Goal: Task Accomplishment & Management: Manage account settings

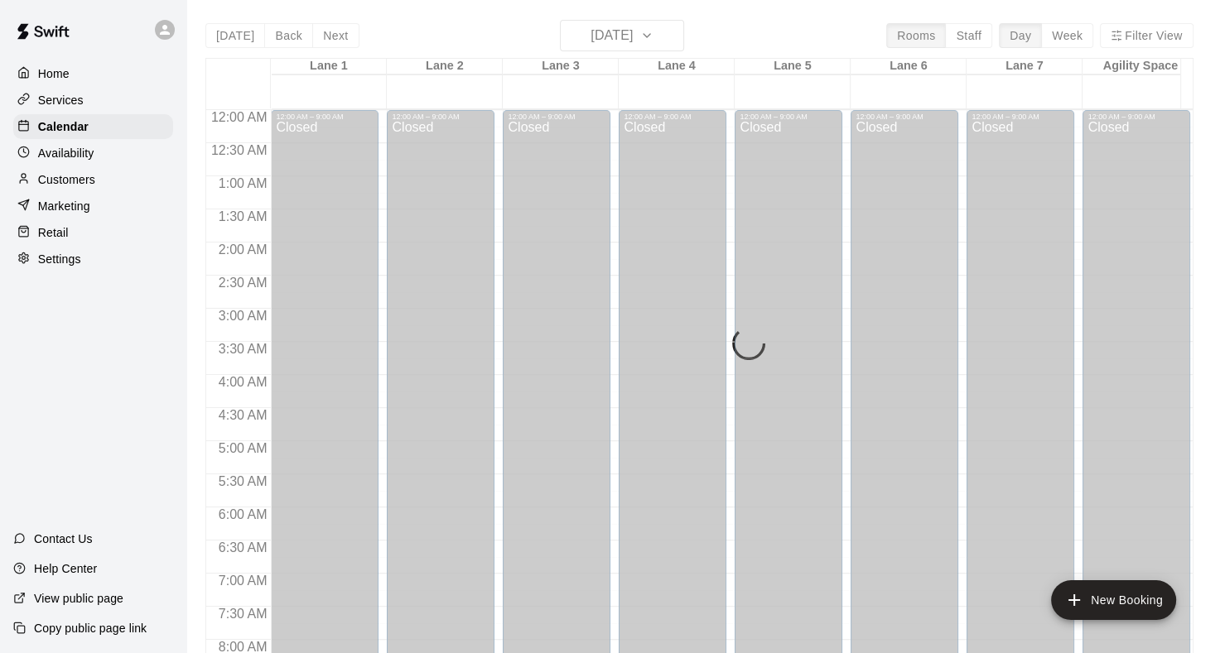
scroll to position [746, 0]
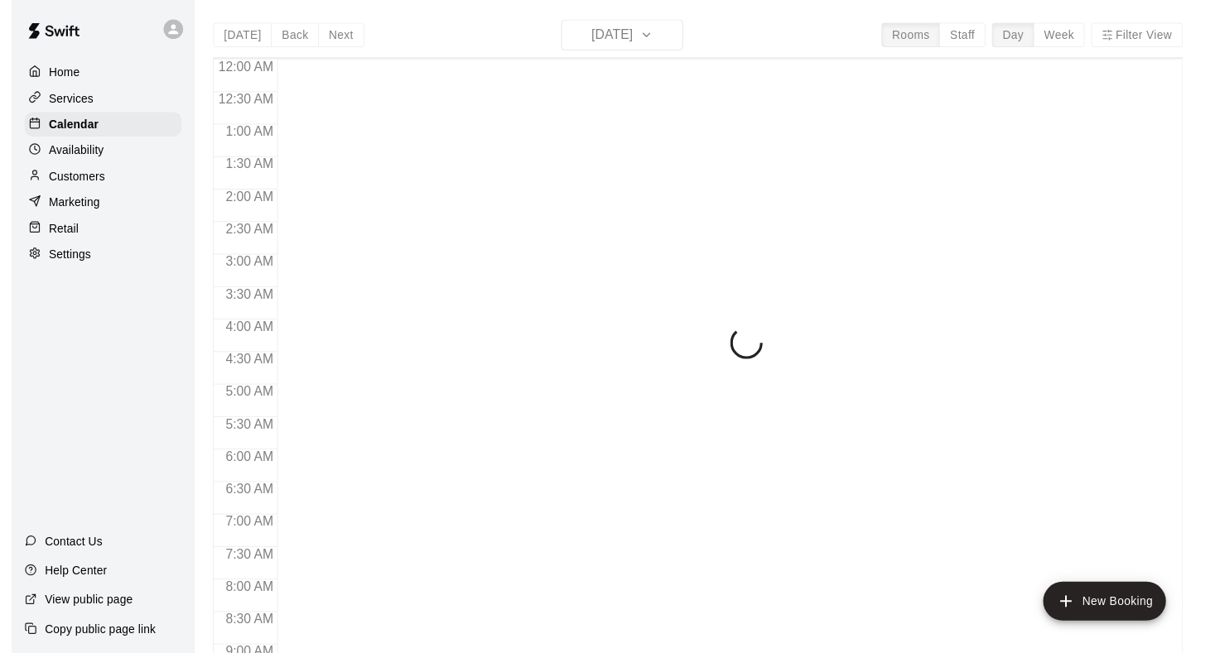
scroll to position [964, 0]
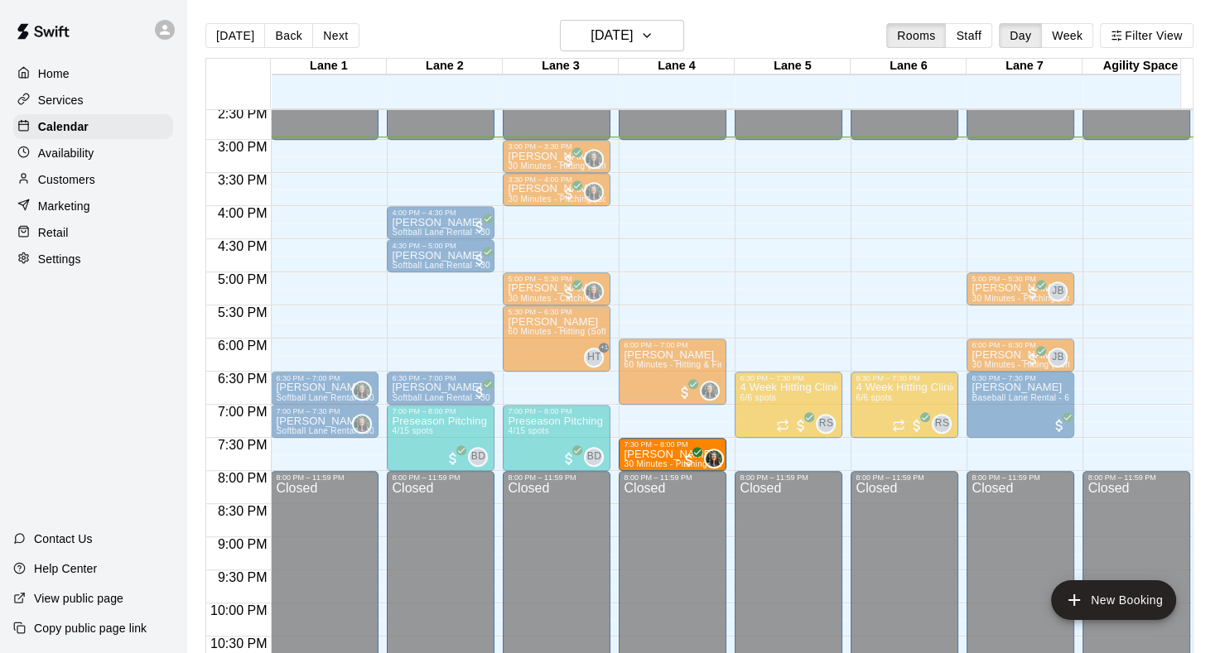
drag, startPoint x: 320, startPoint y: 446, endPoint x: 643, endPoint y: 457, distance: 322.3
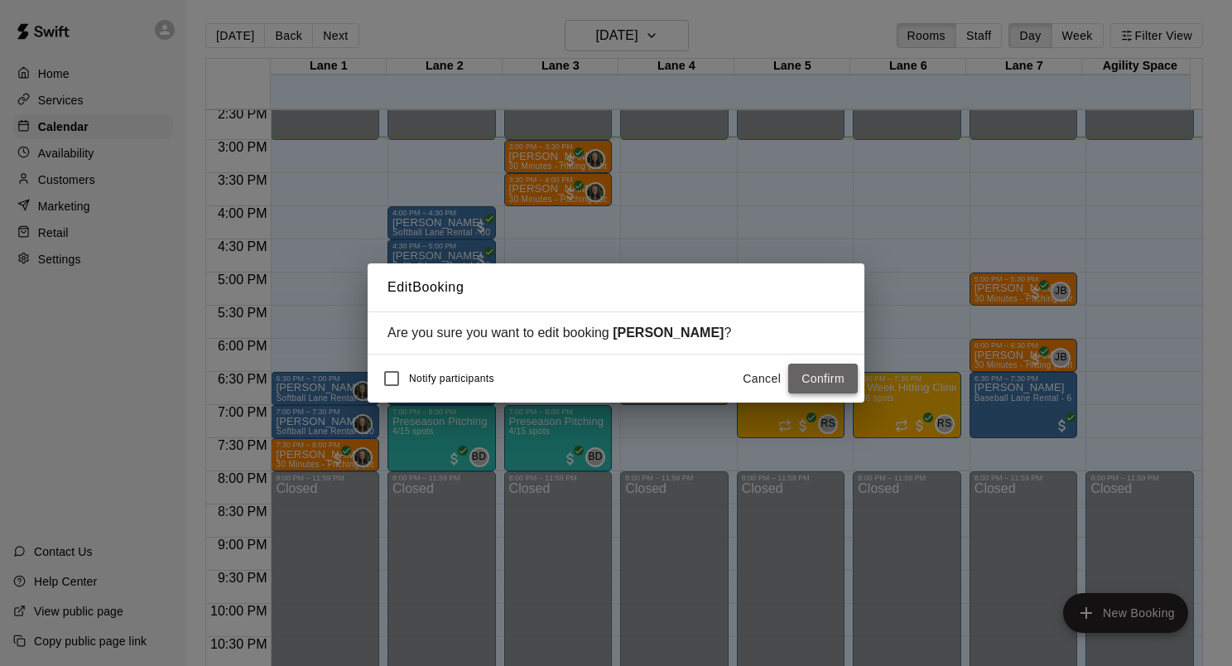
click at [807, 382] on button "Confirm" at bounding box center [823, 379] width 70 height 31
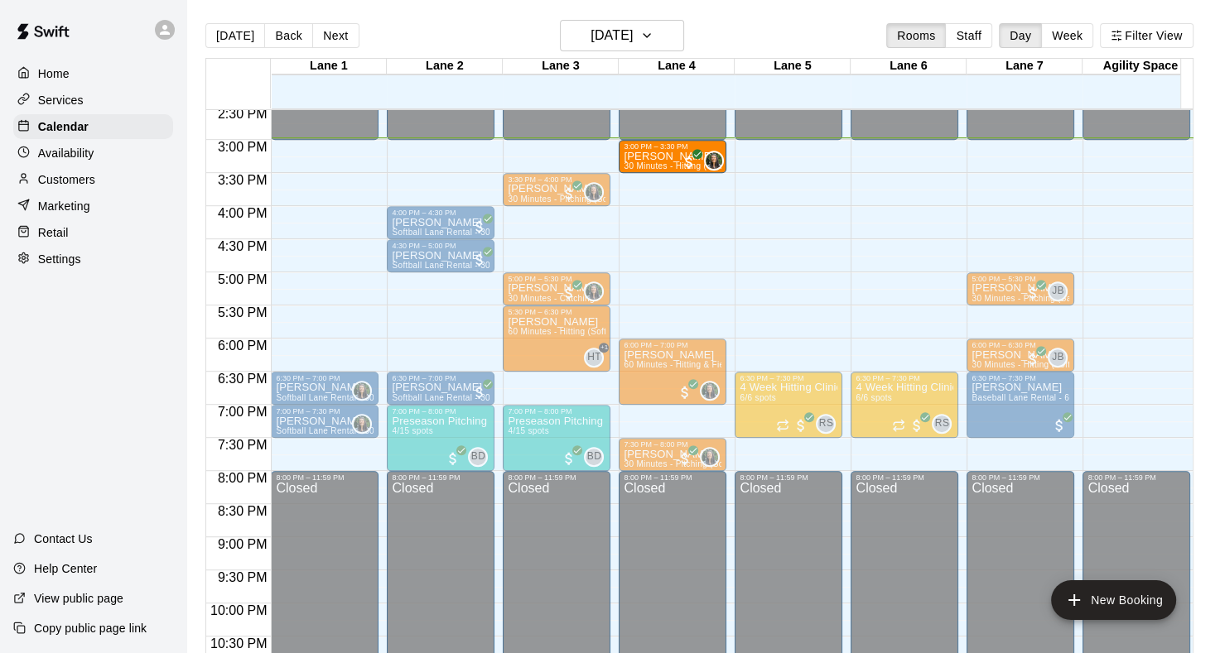
drag, startPoint x: 566, startPoint y: 147, endPoint x: 619, endPoint y: 160, distance: 54.6
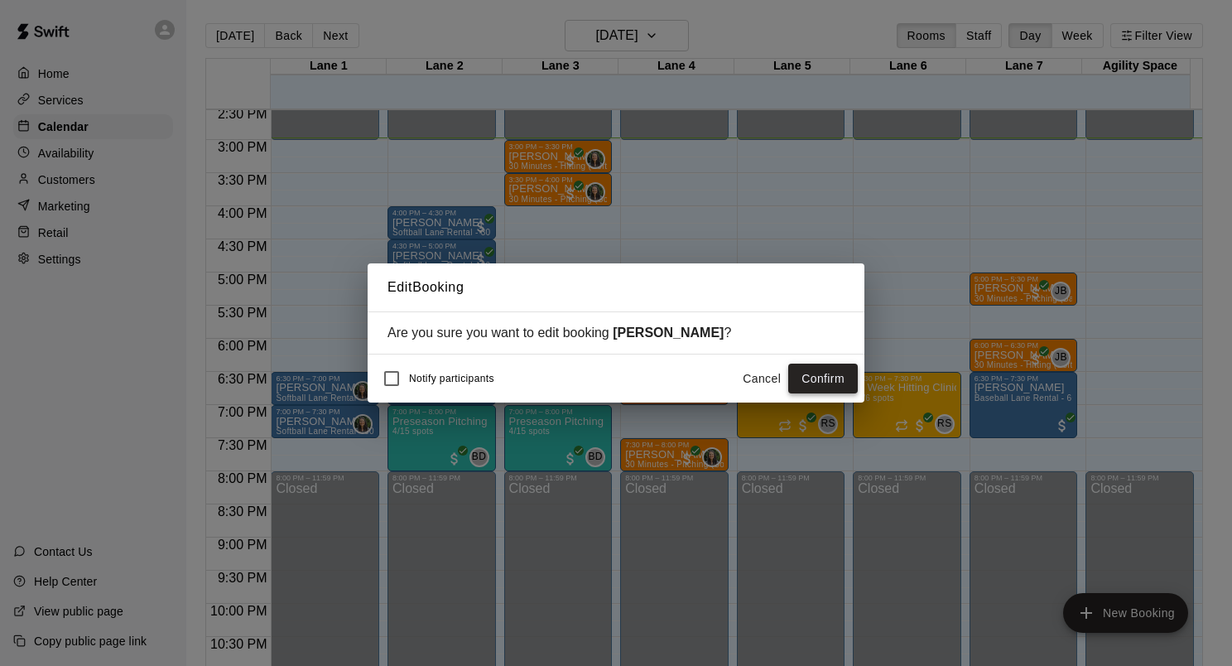
click at [830, 374] on button "Confirm" at bounding box center [823, 379] width 70 height 31
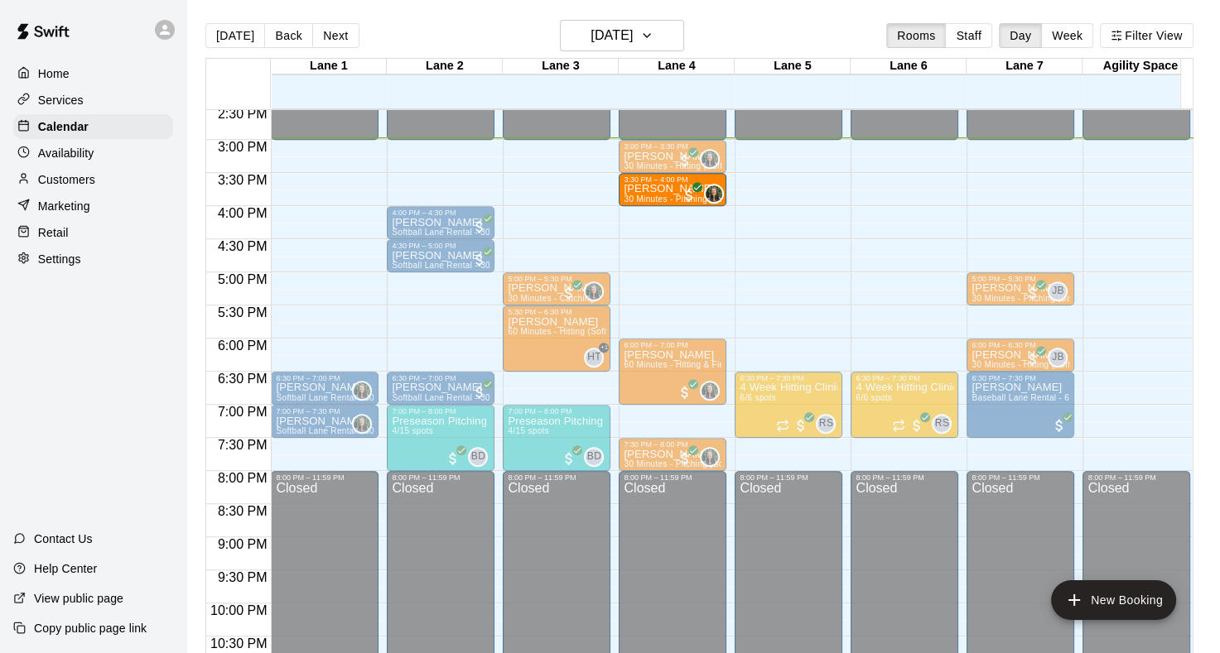
drag, startPoint x: 532, startPoint y: 190, endPoint x: 648, endPoint y: 198, distance: 116.2
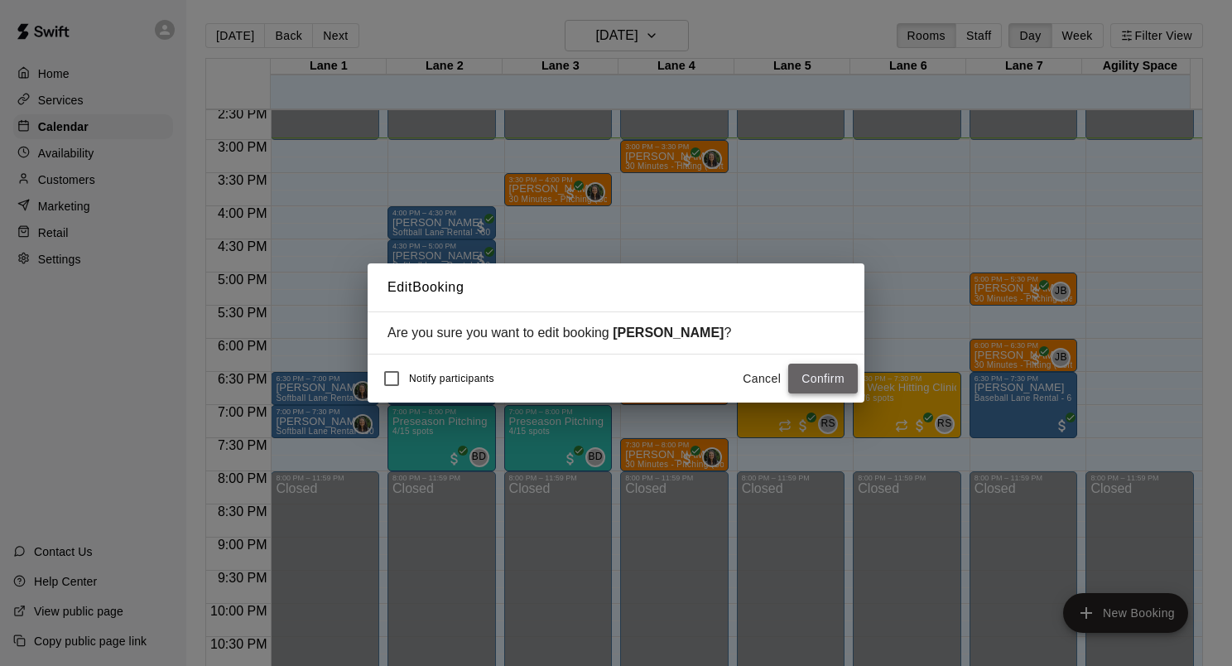
click at [804, 387] on button "Confirm" at bounding box center [823, 379] width 70 height 31
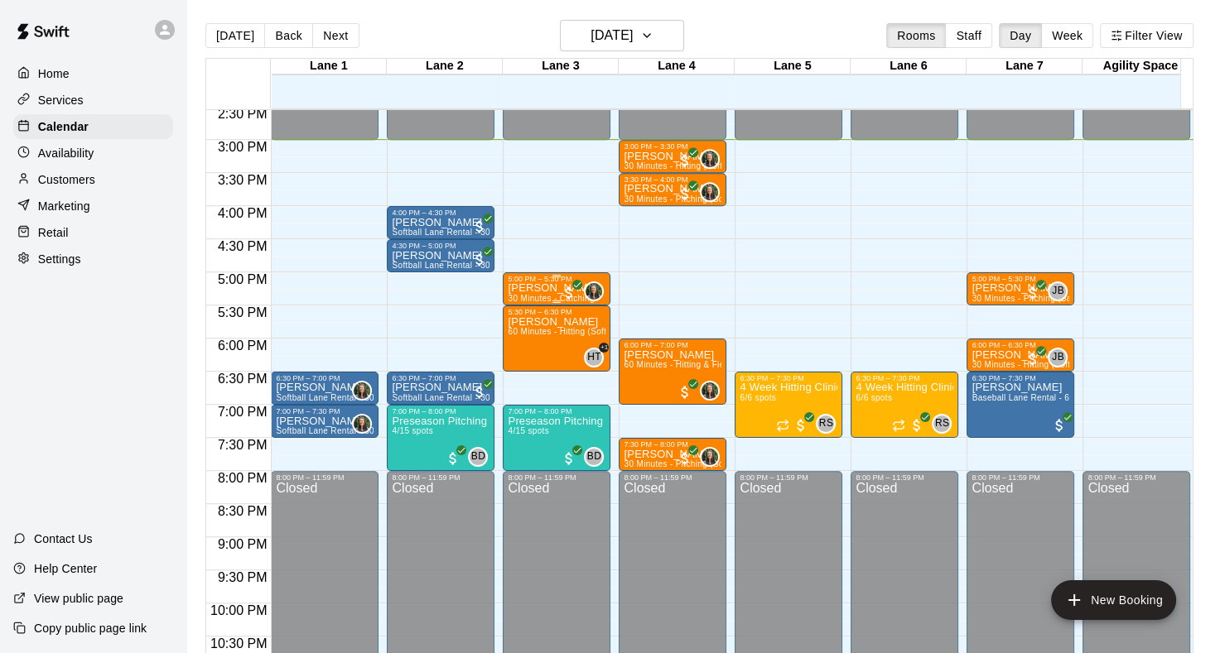
click at [542, 278] on div "5:00 PM – 5:30 PM" at bounding box center [557, 279] width 98 height 8
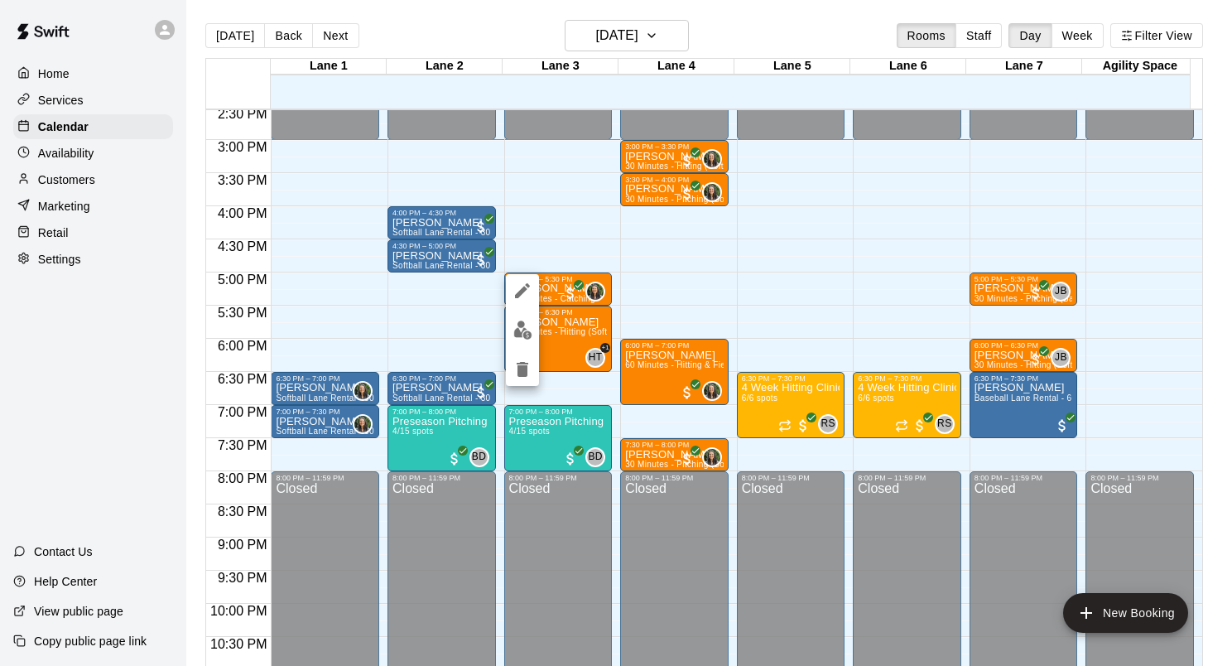
click at [534, 319] on button "edit" at bounding box center [522, 330] width 33 height 32
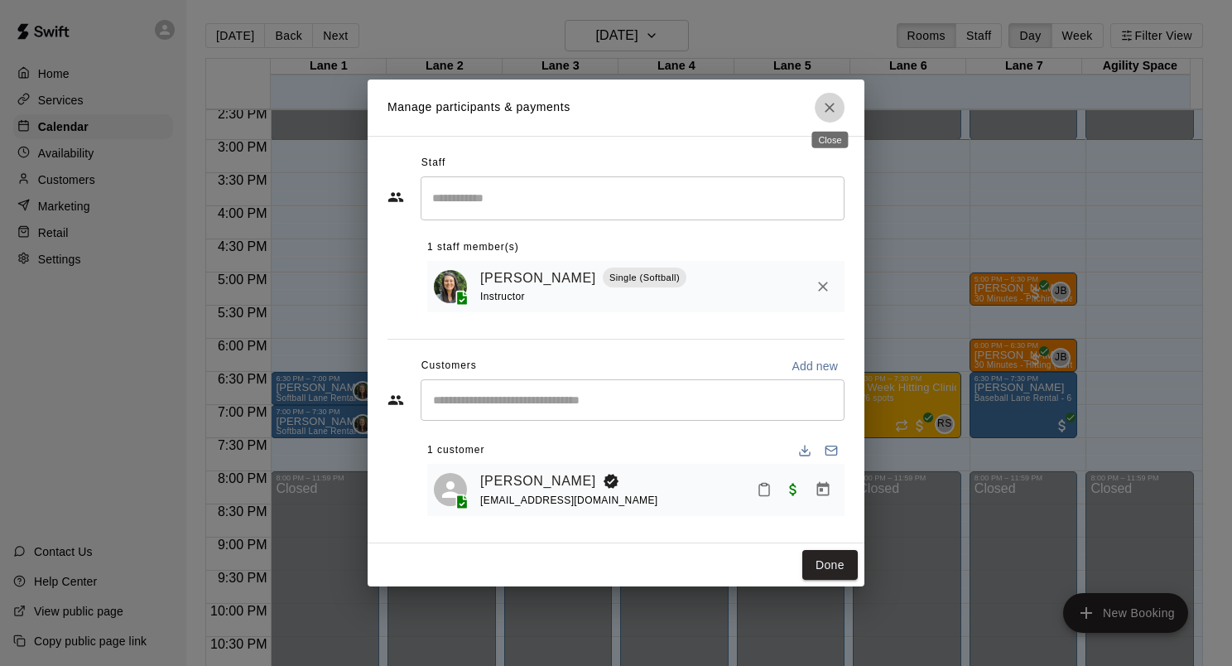
click at [831, 99] on icon "Close" at bounding box center [829, 107] width 17 height 17
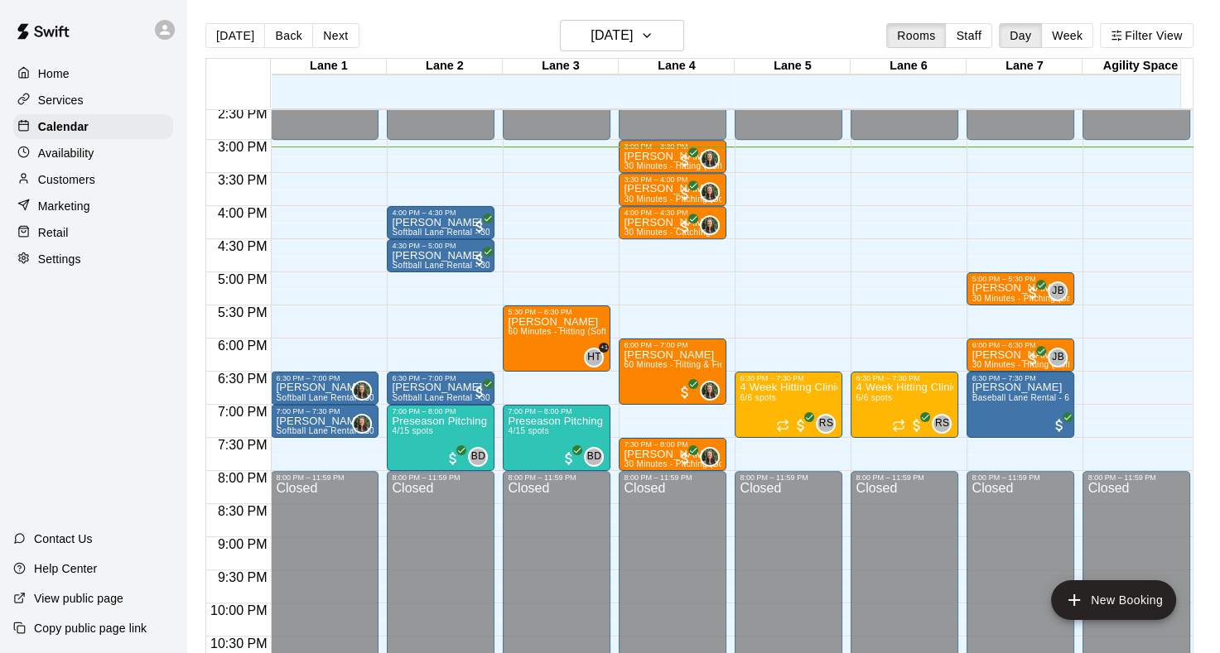
click at [325, 51] on div "Today Back Next Monday Aug 18 Rooms Staff Day Week Filter View" at bounding box center [699, 39] width 988 height 38
click at [327, 41] on button "Next" at bounding box center [335, 35] width 46 height 25
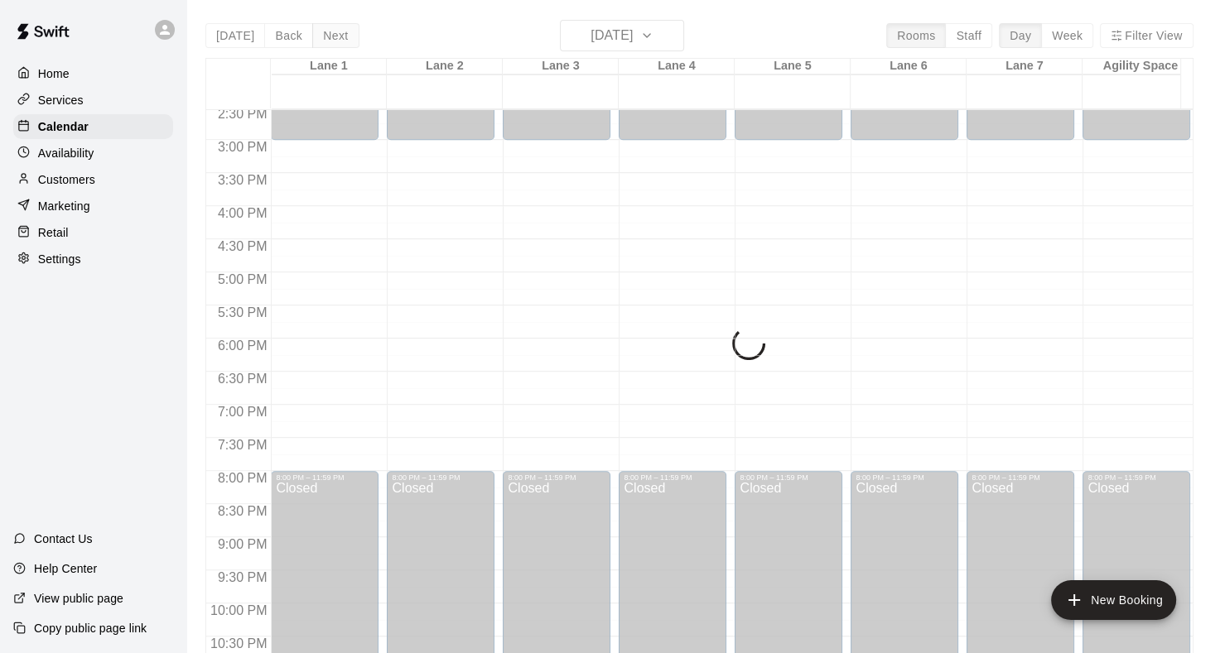
click at [327, 41] on div "Today Back Next Tuesday Aug 19 Rooms Staff Day Week Filter View Lane 1 19 Tue L…" at bounding box center [699, 346] width 988 height 653
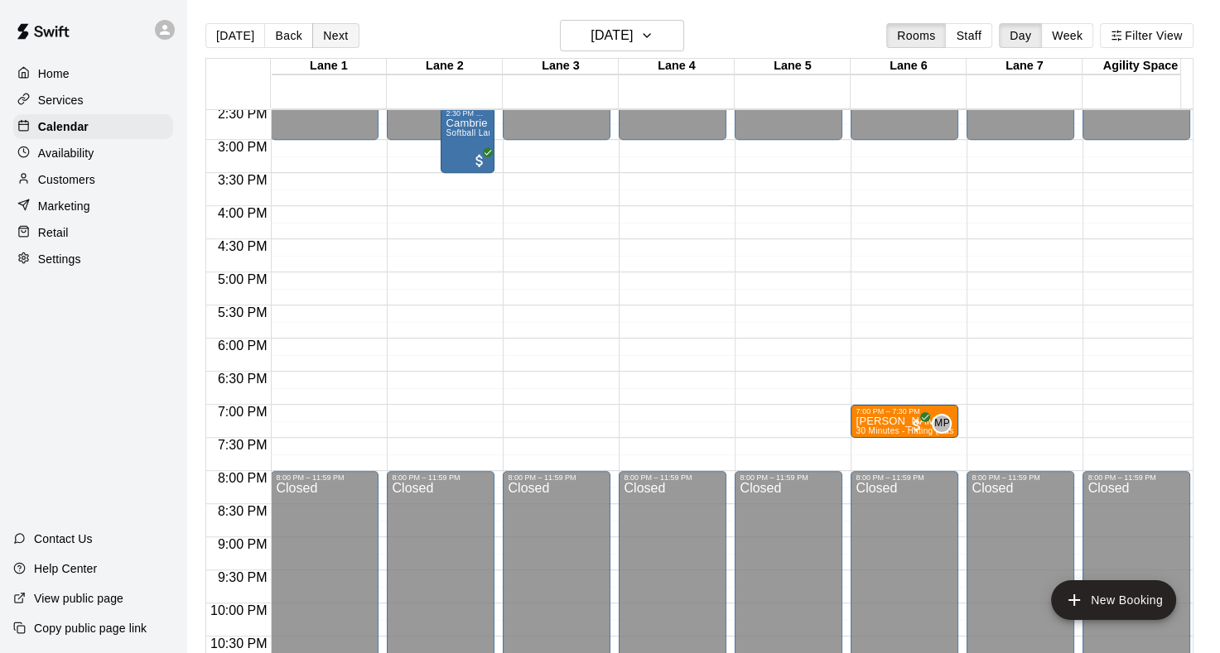
click at [330, 36] on button "Next" at bounding box center [335, 35] width 46 height 25
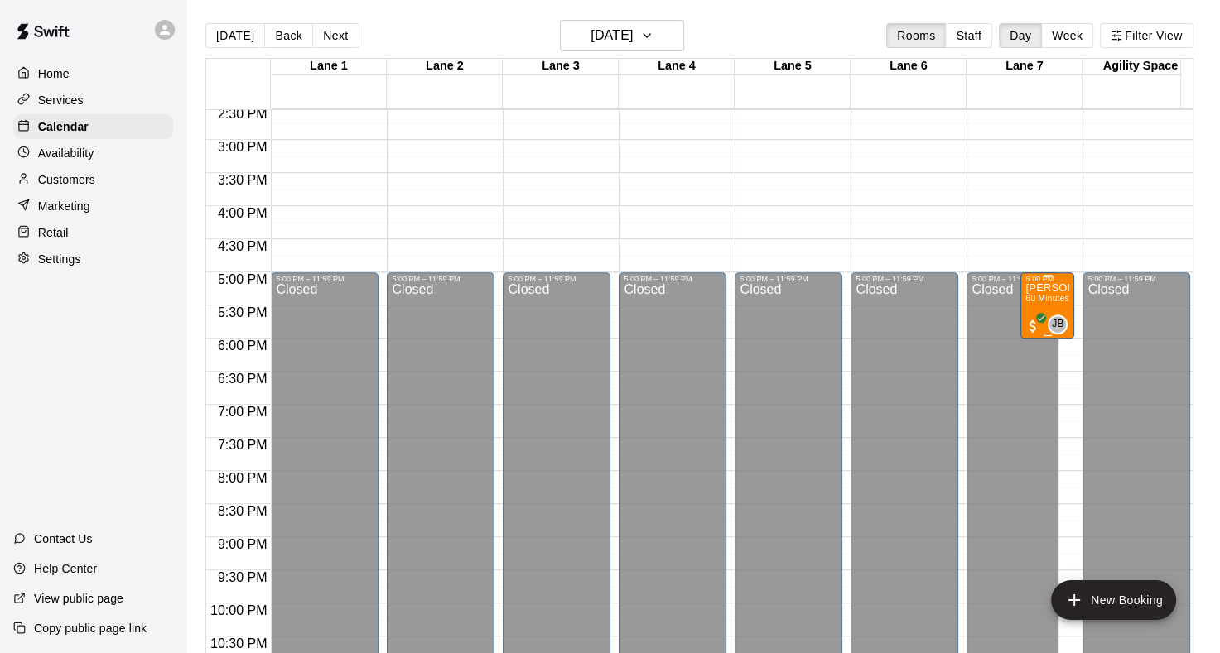
click at [1050, 288] on p "Jayden Calo" at bounding box center [1047, 288] width 44 height 0
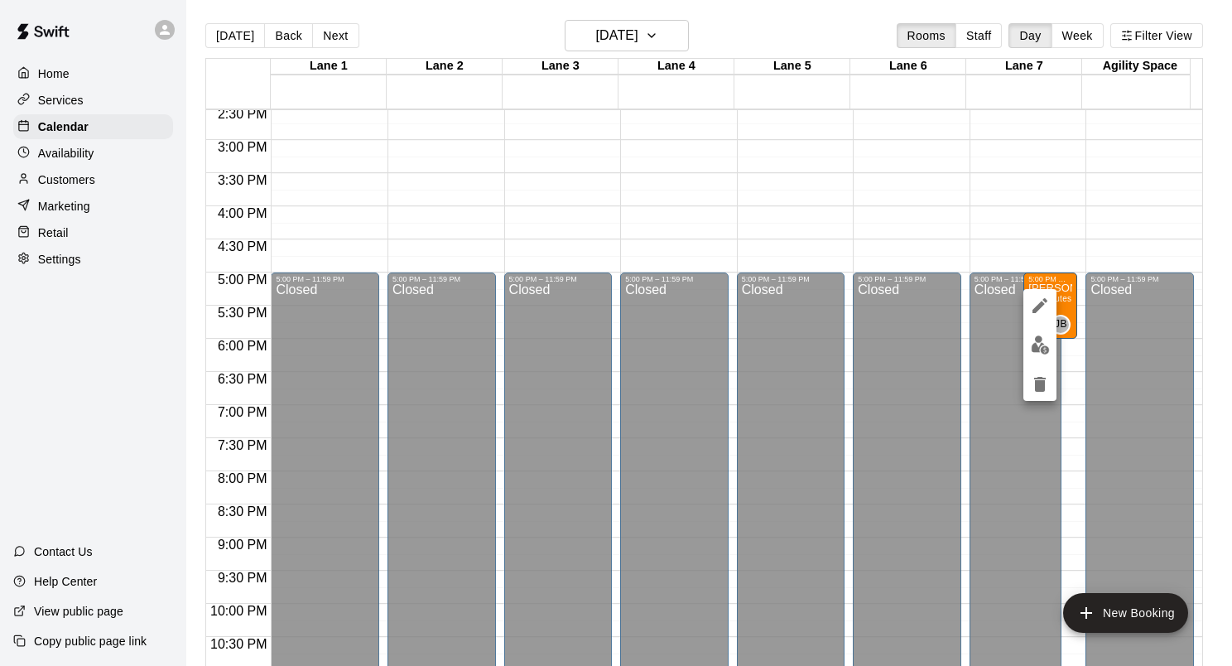
click at [1017, 239] on div at bounding box center [616, 333] width 1232 height 666
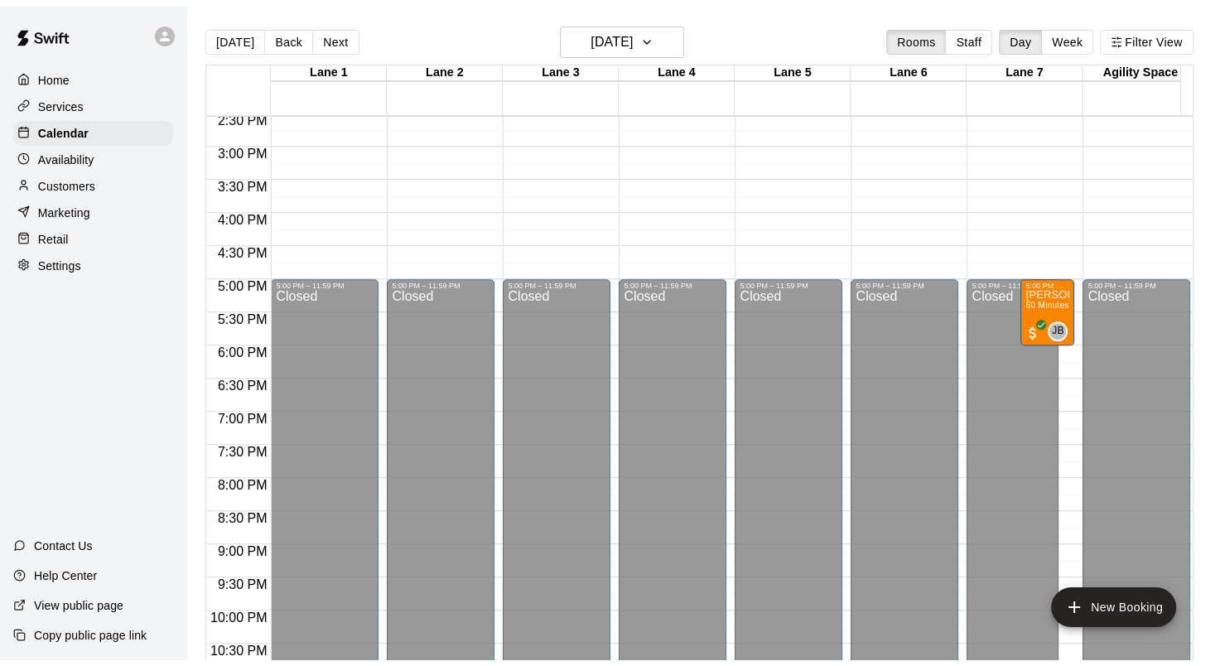
scroll to position [881, 0]
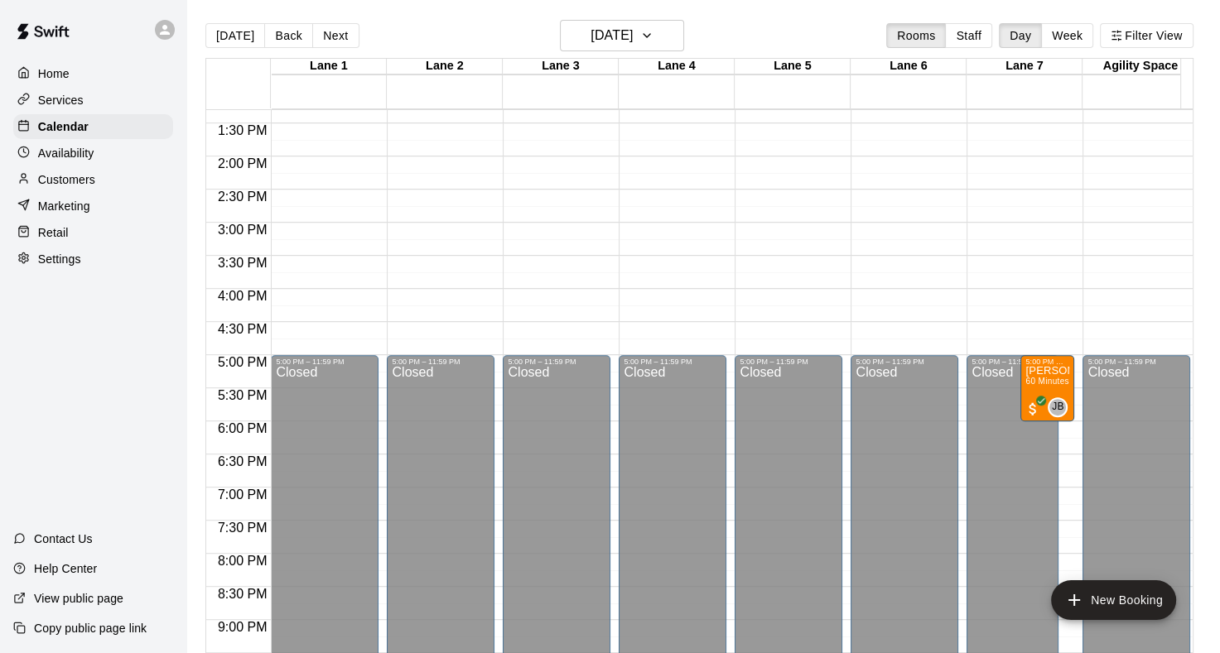
click at [97, 166] on div "Availability" at bounding box center [93, 153] width 160 height 25
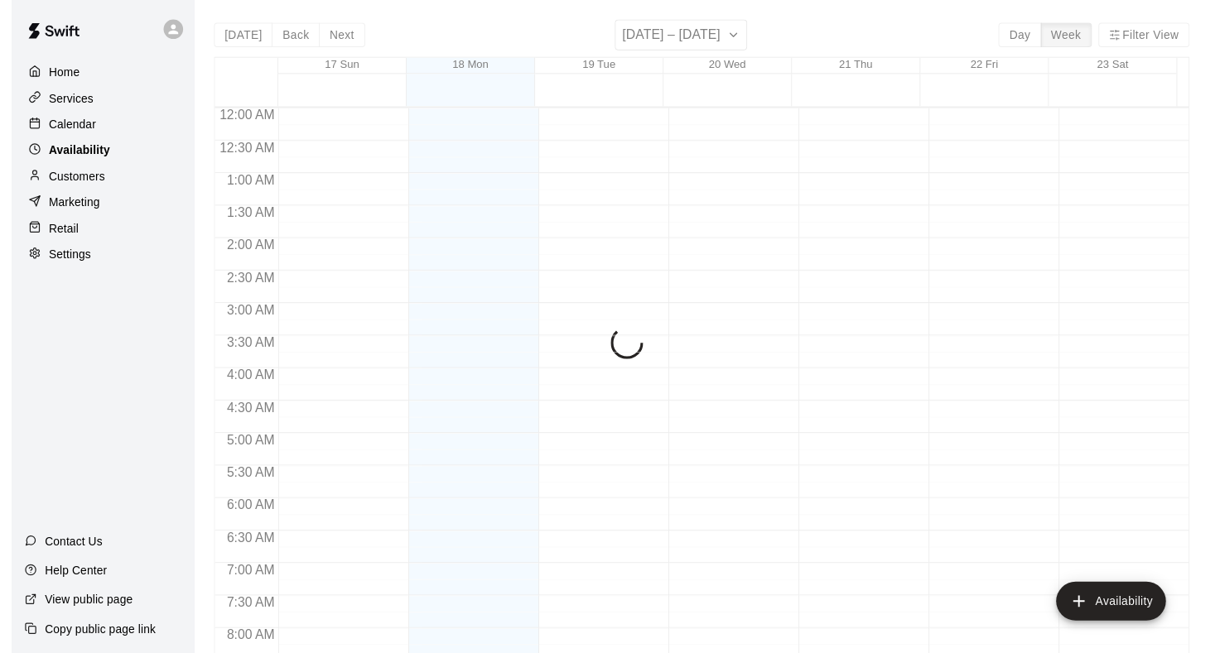
scroll to position [1000, 0]
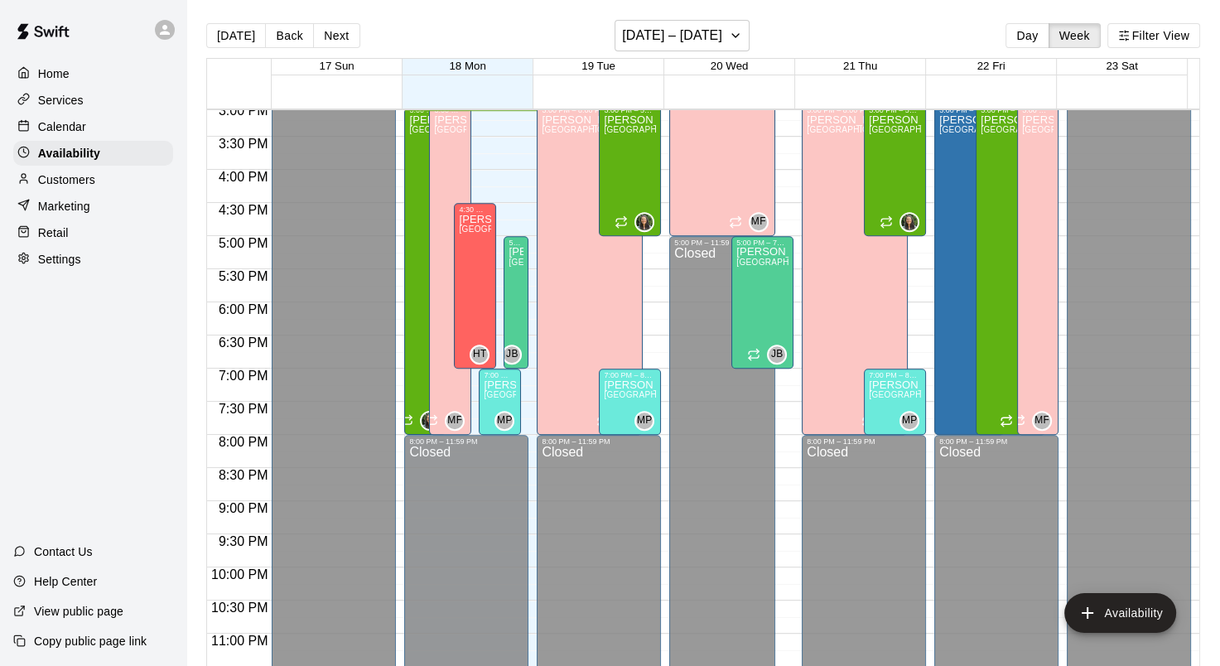
click at [86, 130] on div "Calendar" at bounding box center [93, 126] width 160 height 25
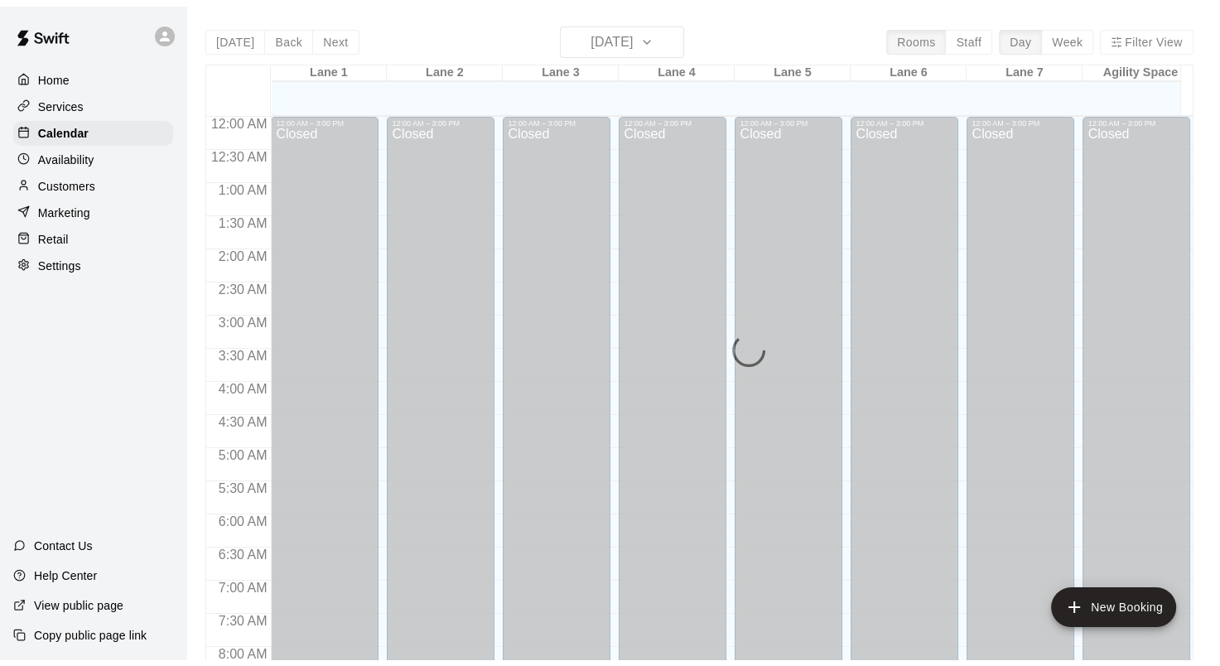
scroll to position [964, 0]
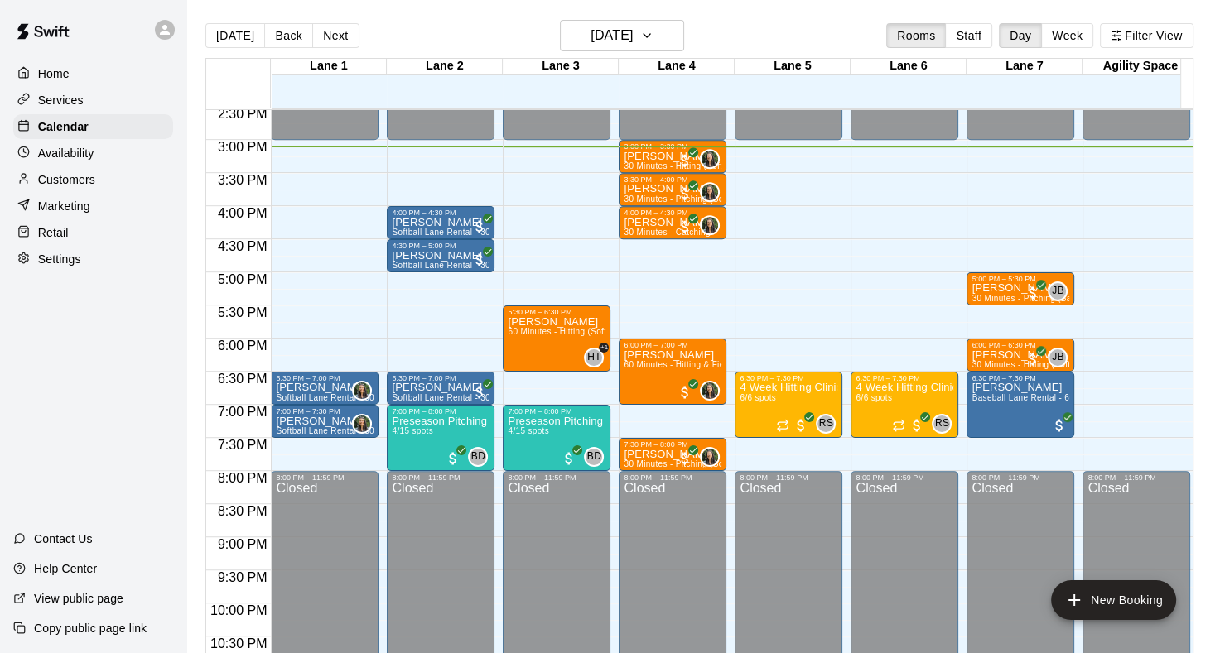
click at [119, 147] on div "Availability" at bounding box center [93, 153] width 160 height 25
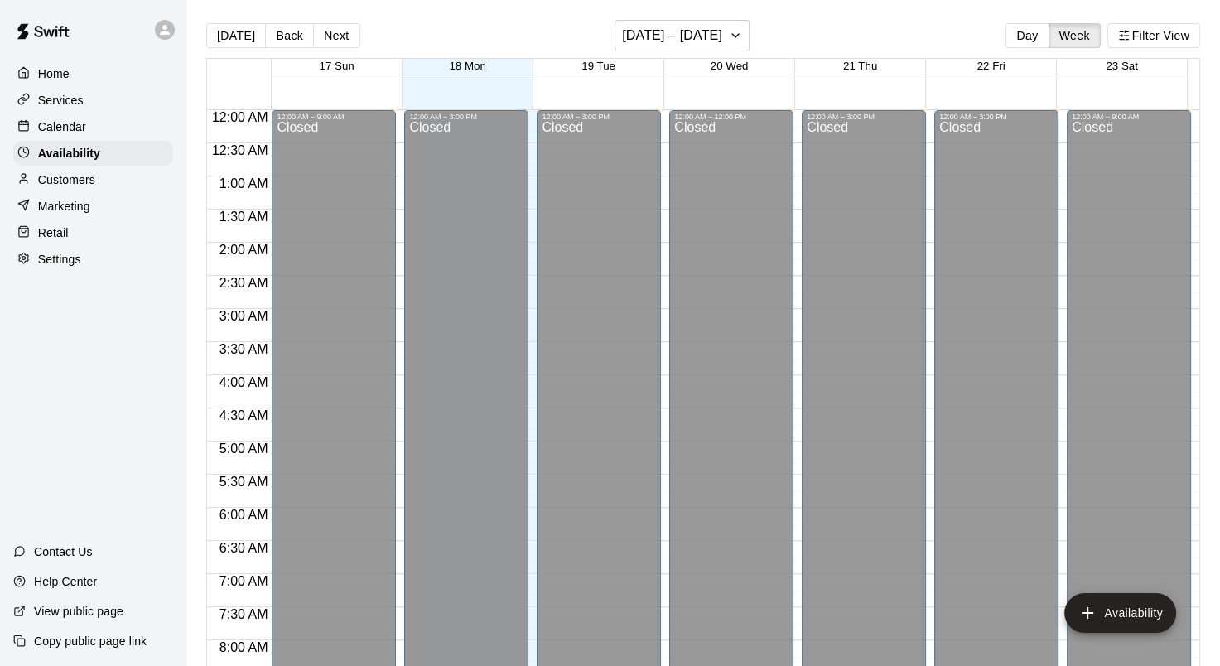
scroll to position [1000, 0]
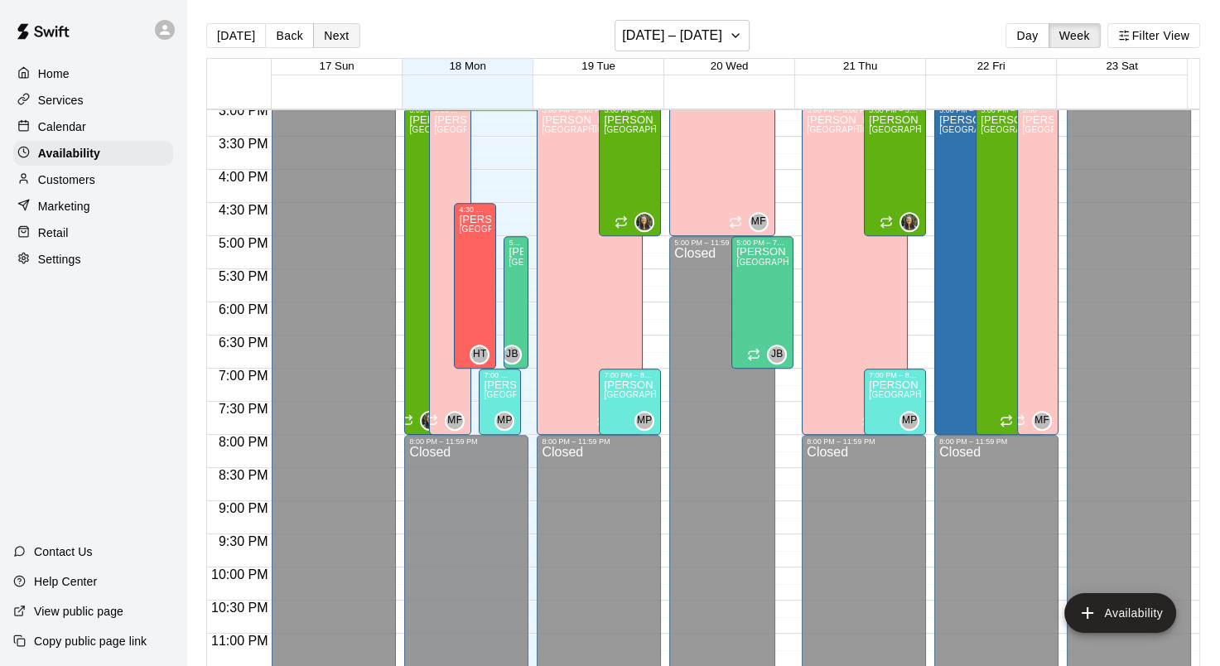
click at [327, 43] on button "Next" at bounding box center [336, 35] width 46 height 25
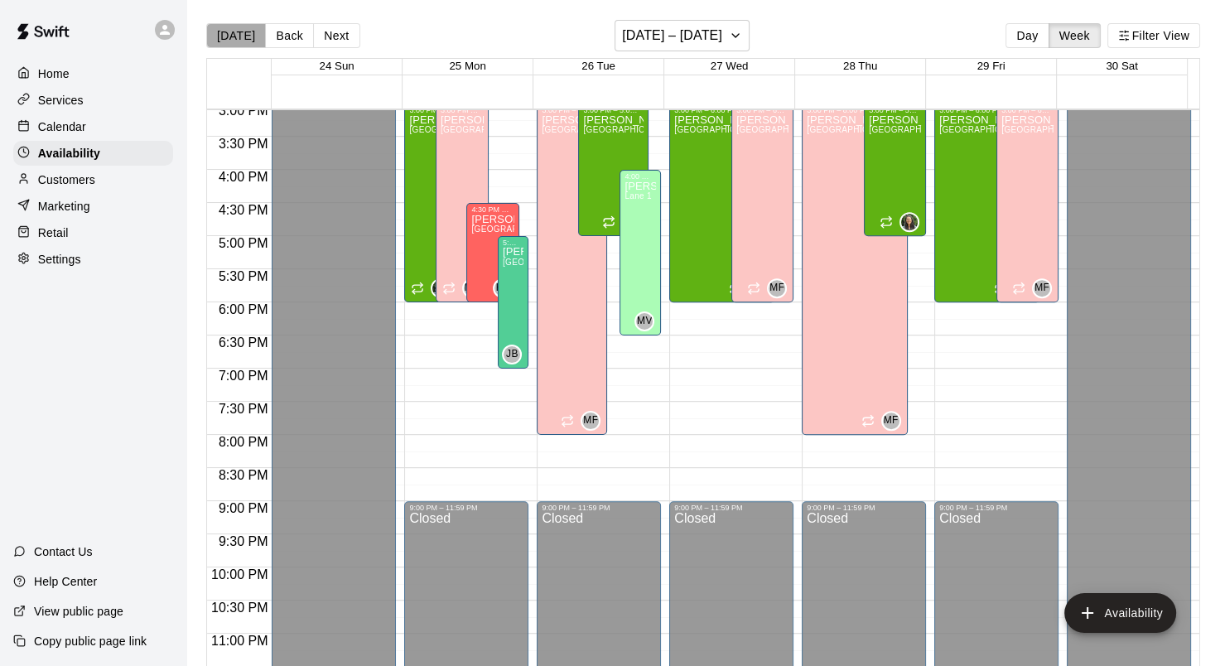
click at [242, 40] on button "[DATE]" at bounding box center [236, 35] width 60 height 25
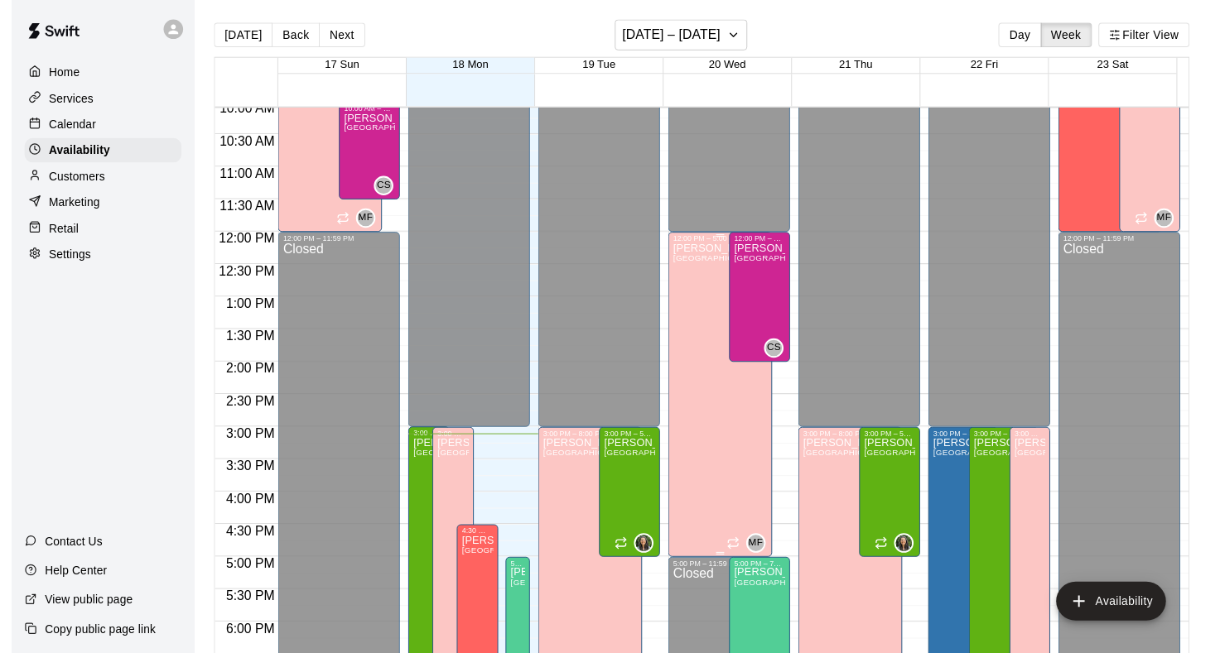
scroll to position [752, 0]
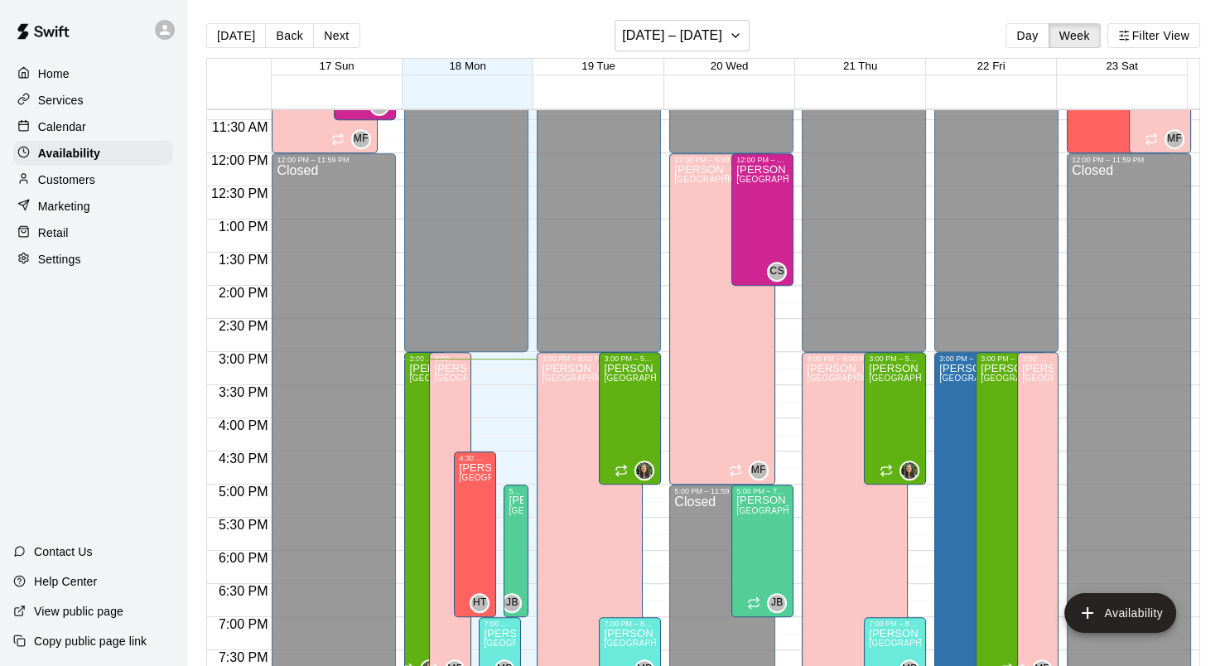
drag, startPoint x: 79, startPoint y: 132, endPoint x: 88, endPoint y: 130, distance: 9.4
click at [79, 132] on p "Calendar" at bounding box center [62, 126] width 48 height 17
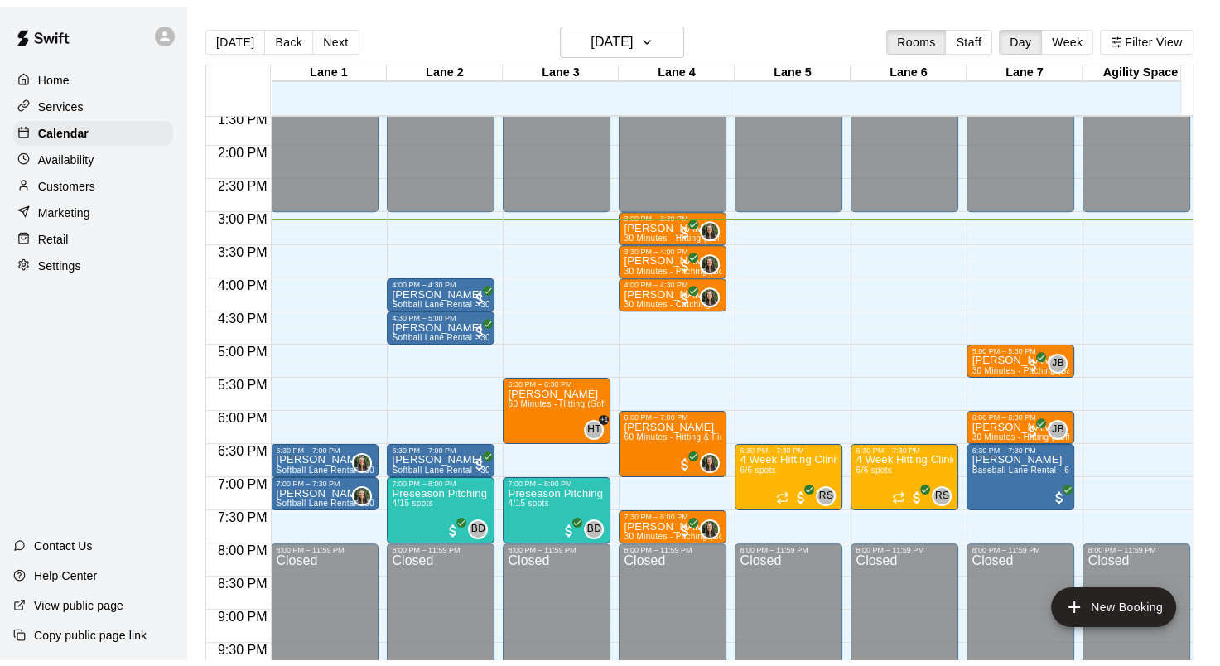
scroll to position [798, 0]
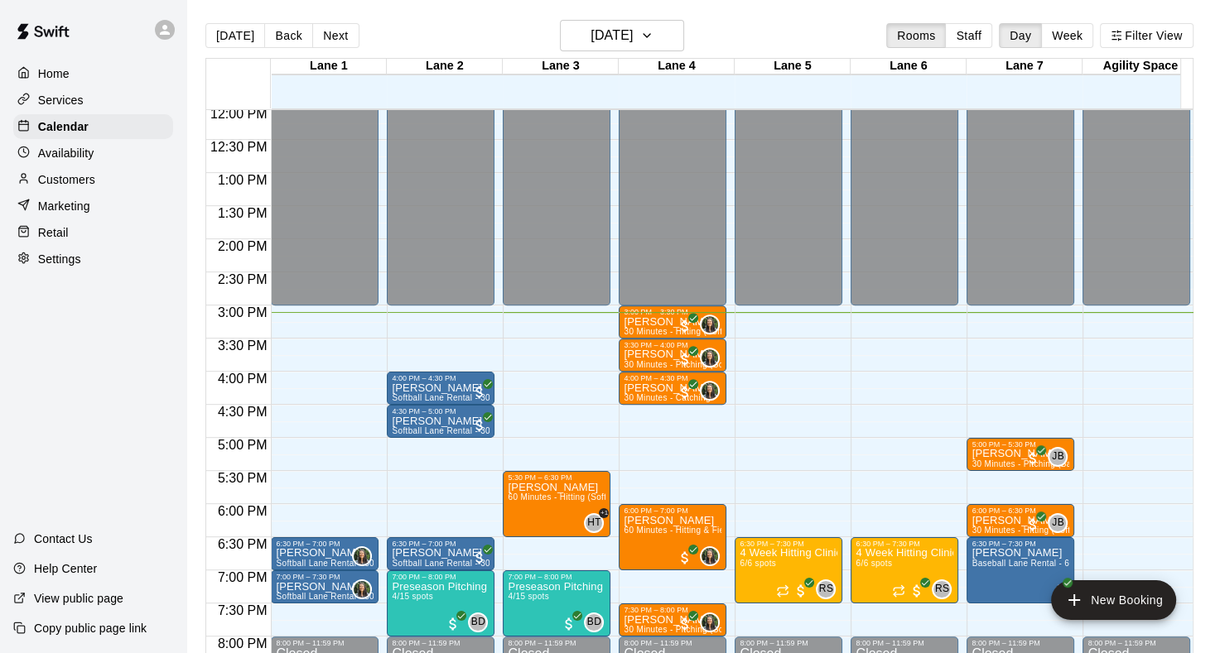
click at [325, 50] on div "Today Back Next Monday Aug 18 Rooms Staff Day Week Filter View" at bounding box center [699, 39] width 988 height 38
click at [331, 39] on button "Next" at bounding box center [335, 35] width 46 height 25
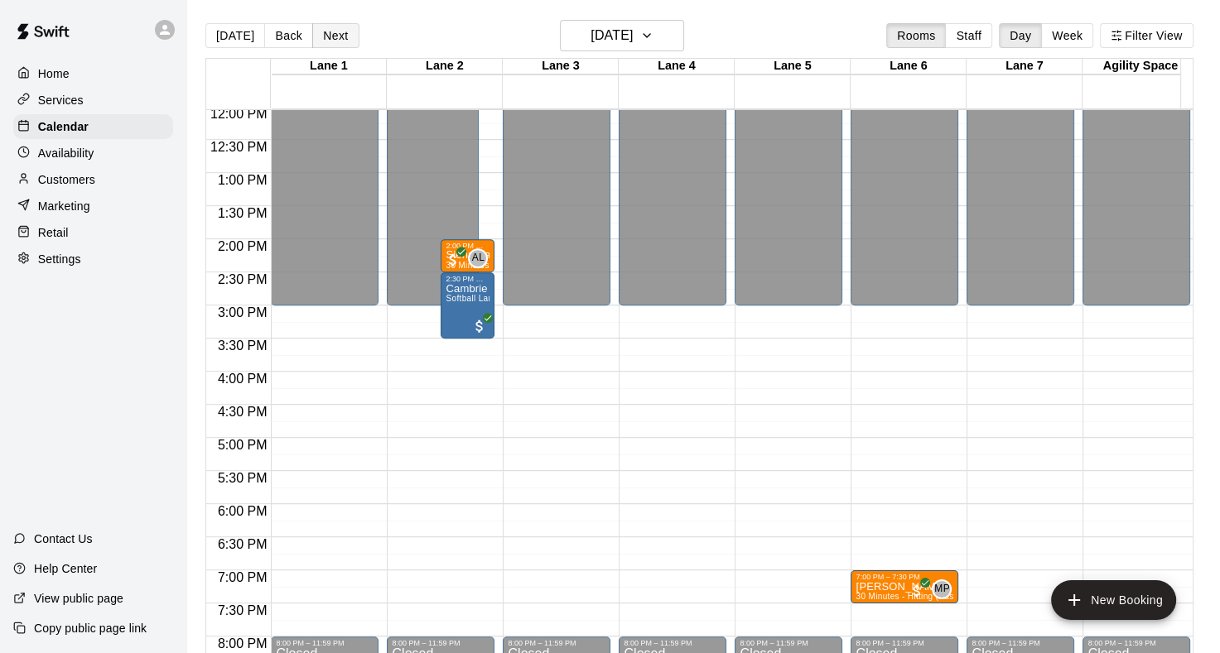
click at [331, 39] on button "Next" at bounding box center [335, 35] width 46 height 25
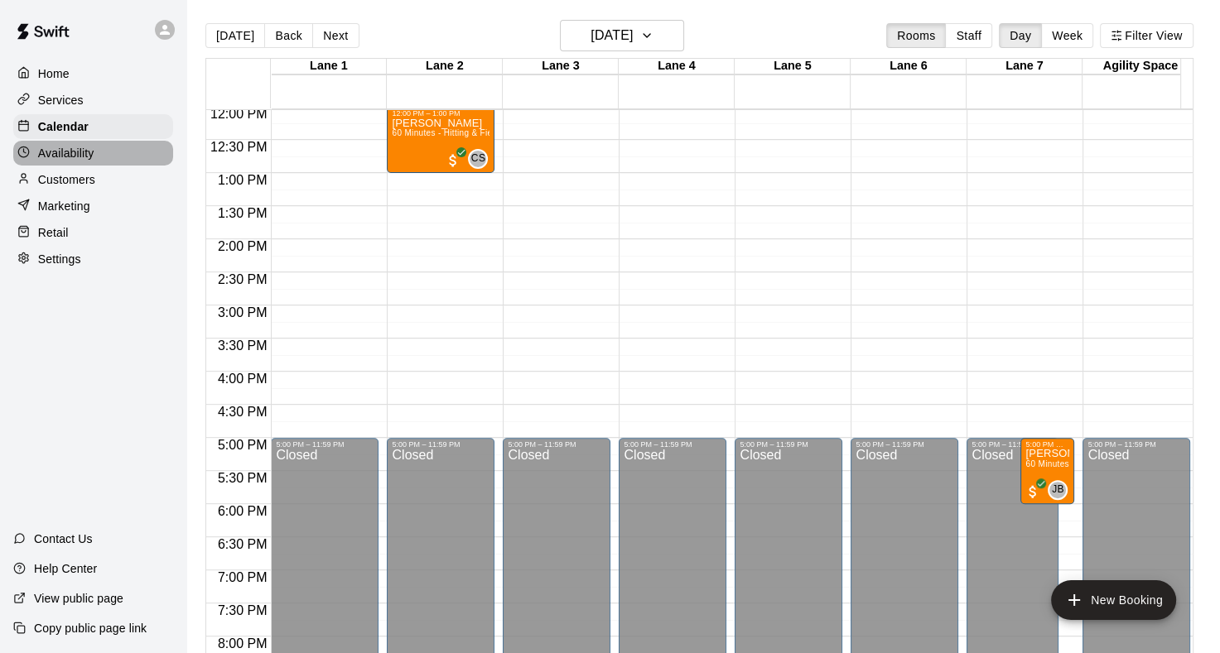
click at [94, 161] on p "Availability" at bounding box center [66, 153] width 56 height 17
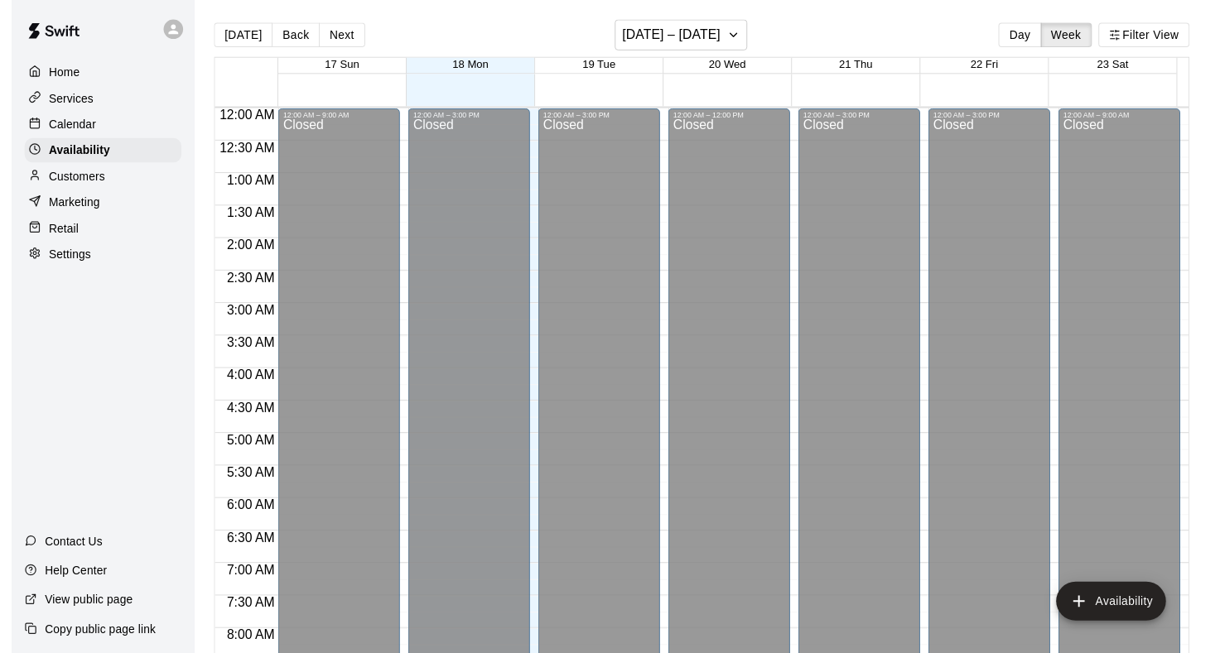
scroll to position [1001, 0]
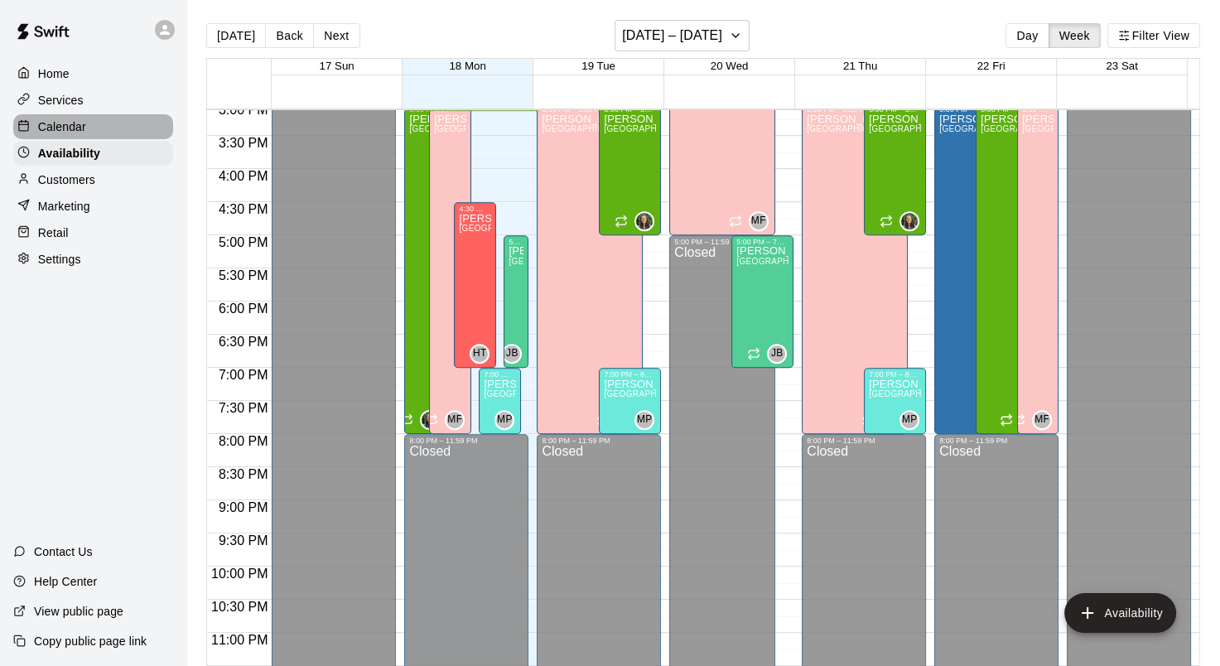
click at [84, 132] on p "Calendar" at bounding box center [62, 126] width 48 height 17
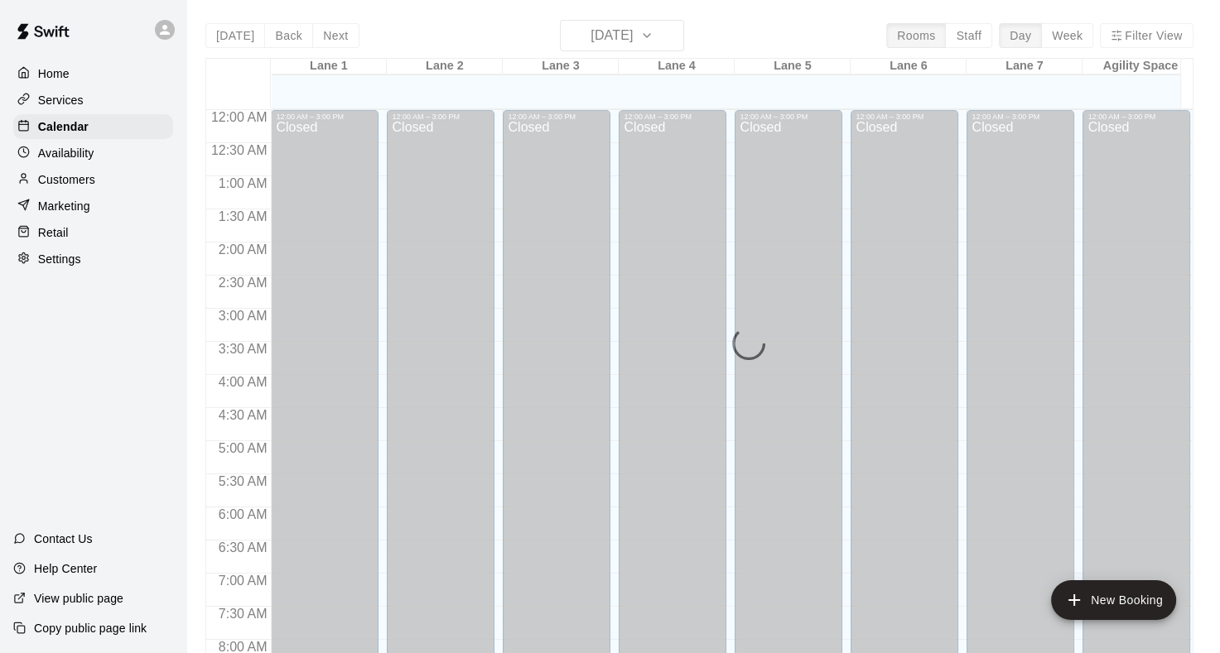
scroll to position [964, 0]
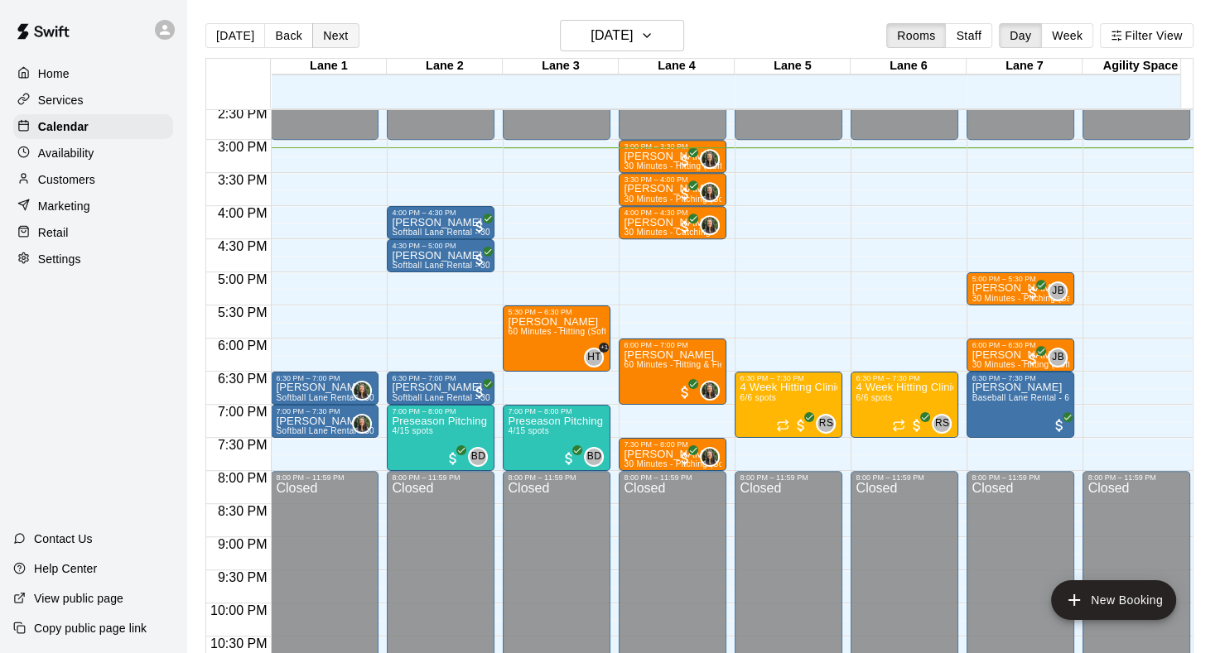
click at [317, 41] on button "Next" at bounding box center [335, 35] width 46 height 25
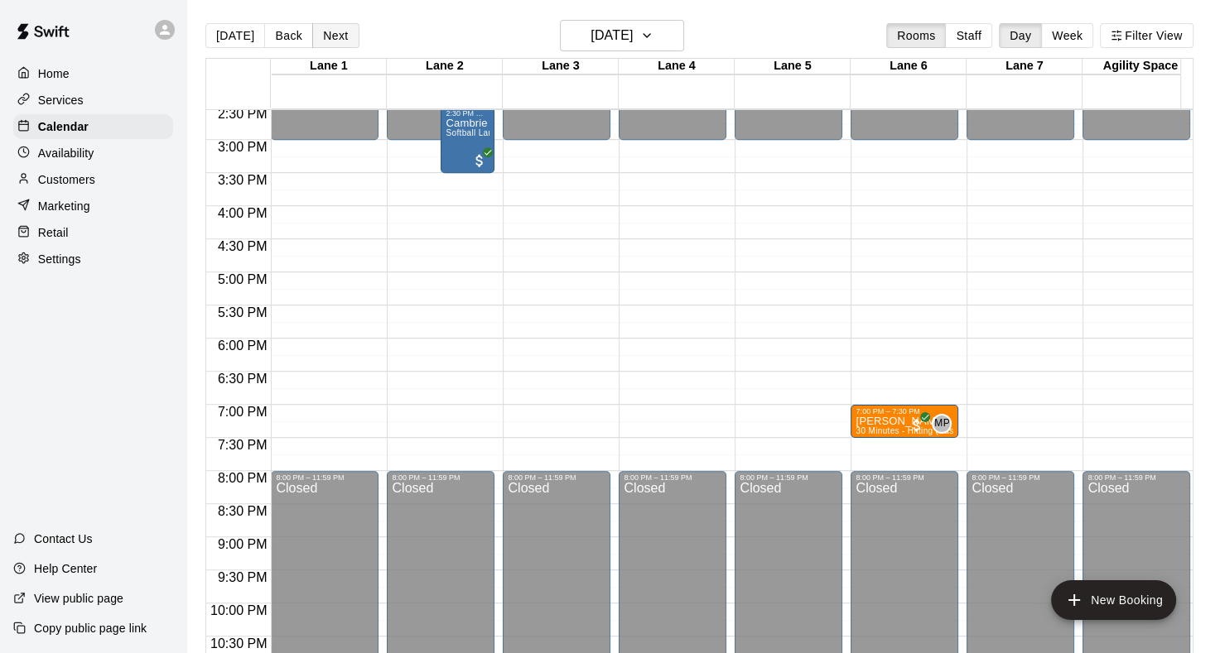
click at [317, 41] on button "Next" at bounding box center [335, 35] width 46 height 25
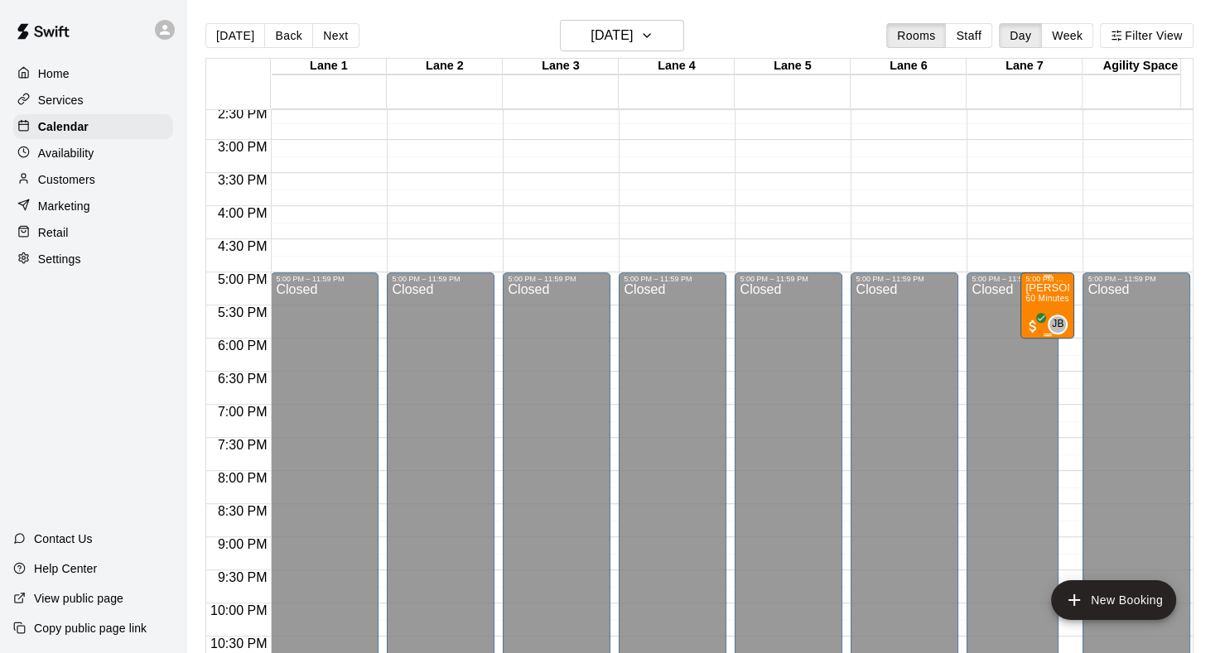
click at [1043, 295] on span "60 Minutes - Hitting & Pitching (Baseball)" at bounding box center [1106, 298] width 162 height 9
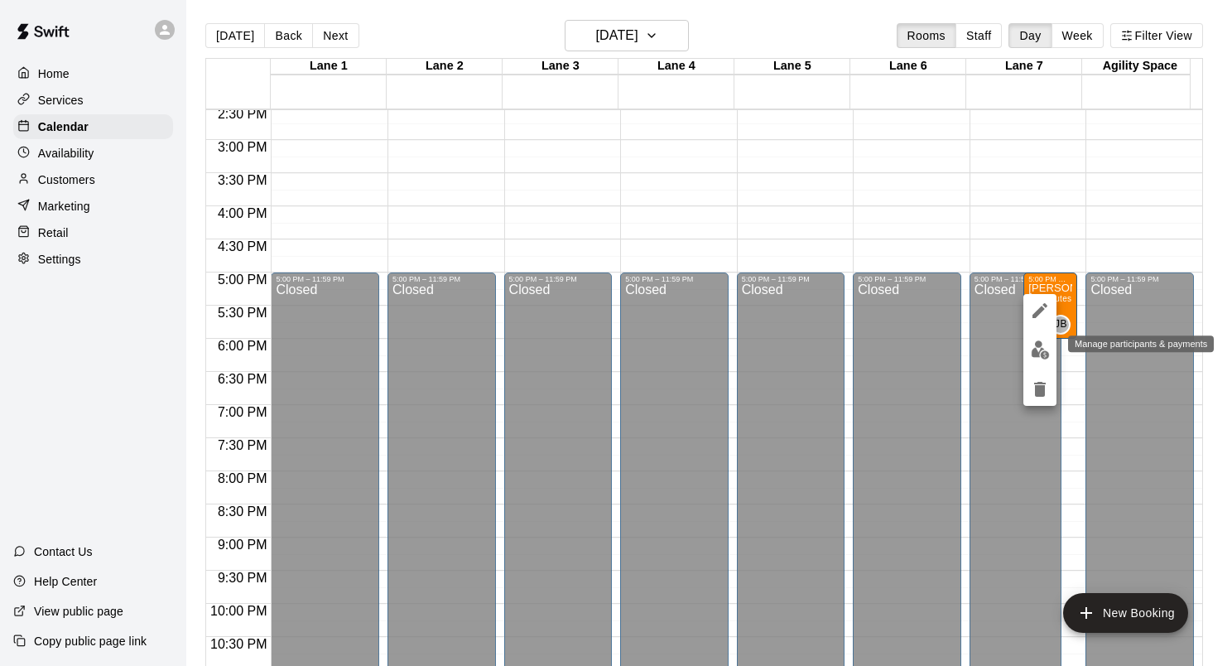
click at [1036, 352] on img "edit" at bounding box center [1040, 349] width 19 height 19
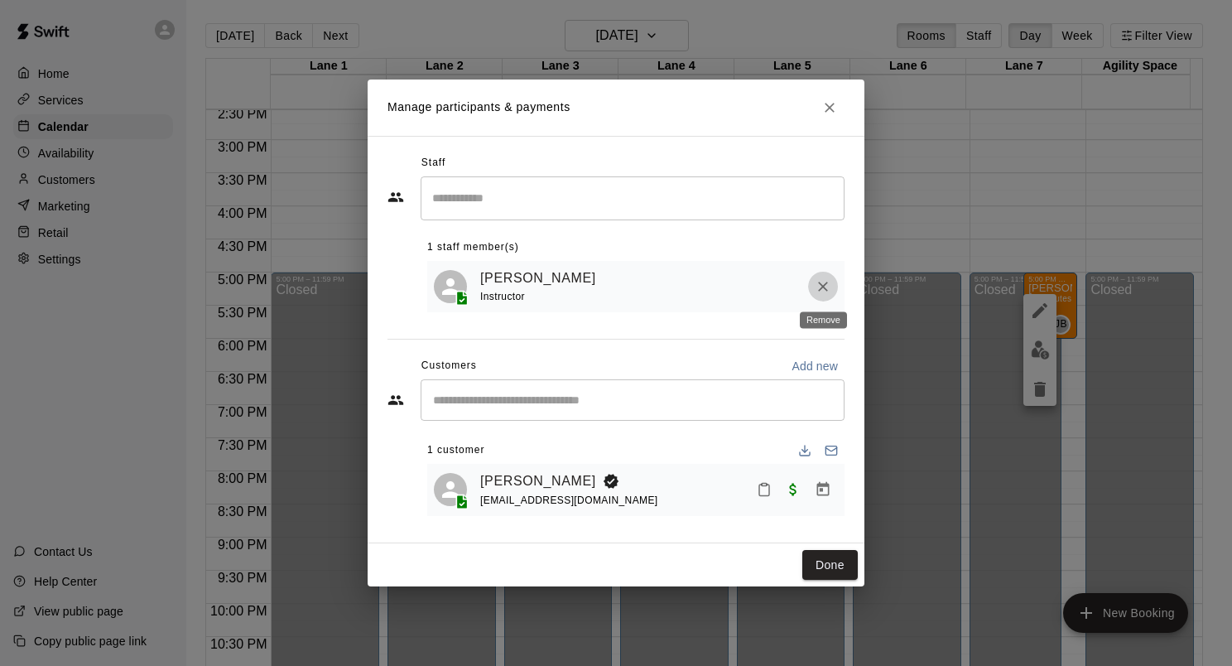
click at [824, 286] on icon "Remove" at bounding box center [823, 287] width 10 height 10
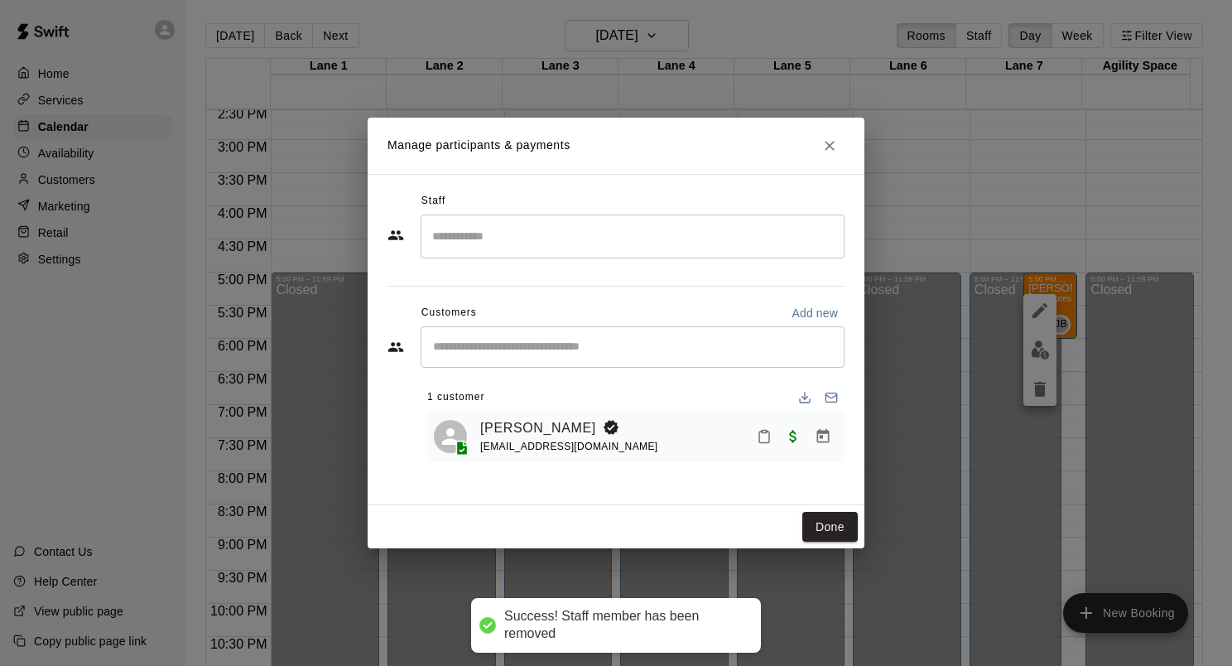
click at [676, 185] on div "Staff ​ Customers Add new ​ 1 customer Jayden Calo eliespinet@gmail.com" at bounding box center [616, 339] width 497 height 331
click at [531, 255] on div "​" at bounding box center [633, 236] width 424 height 44
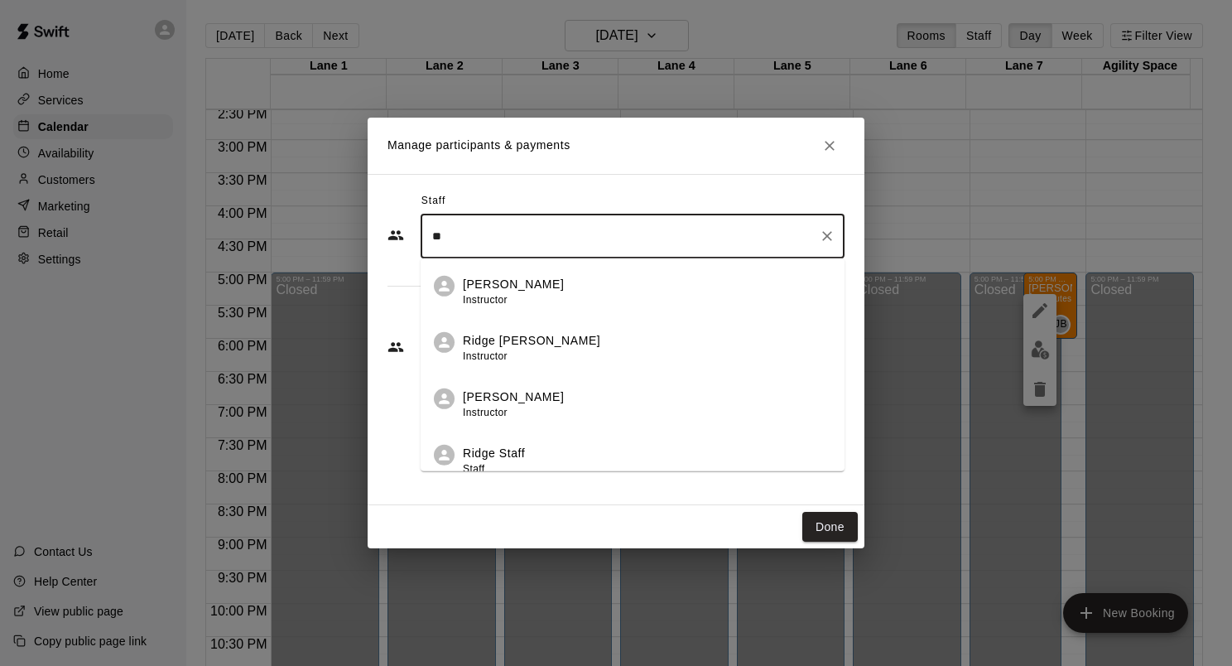
type input "*"
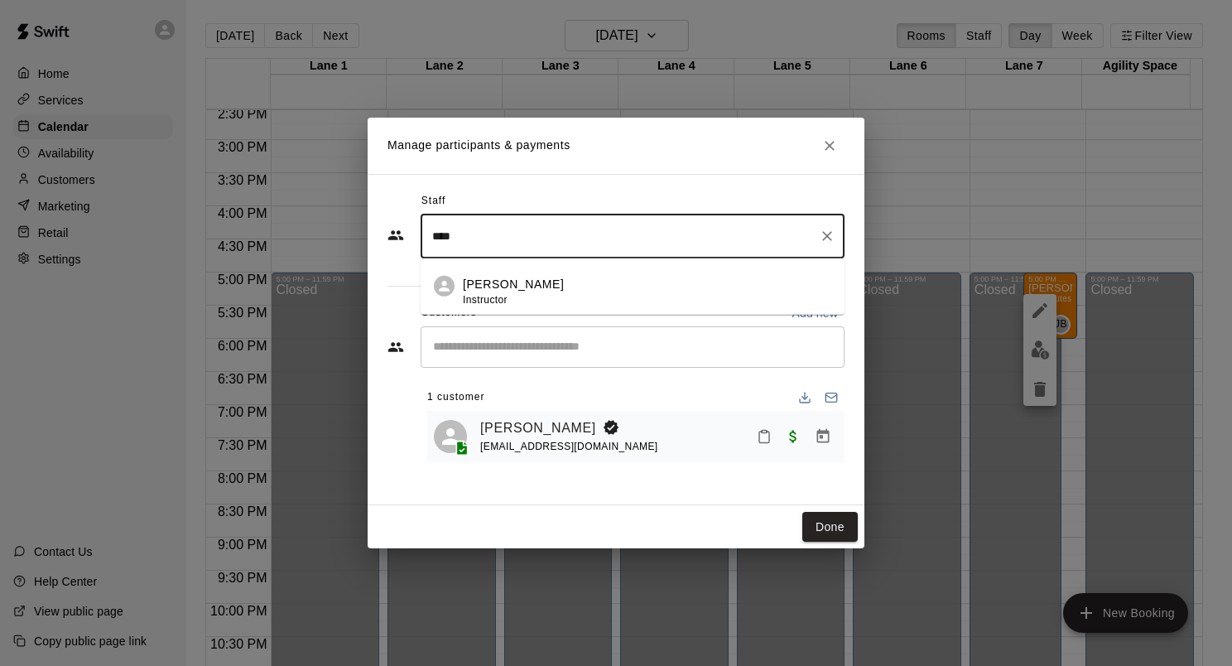
click at [525, 272] on li "Matt Field Instructor" at bounding box center [633, 286] width 424 height 56
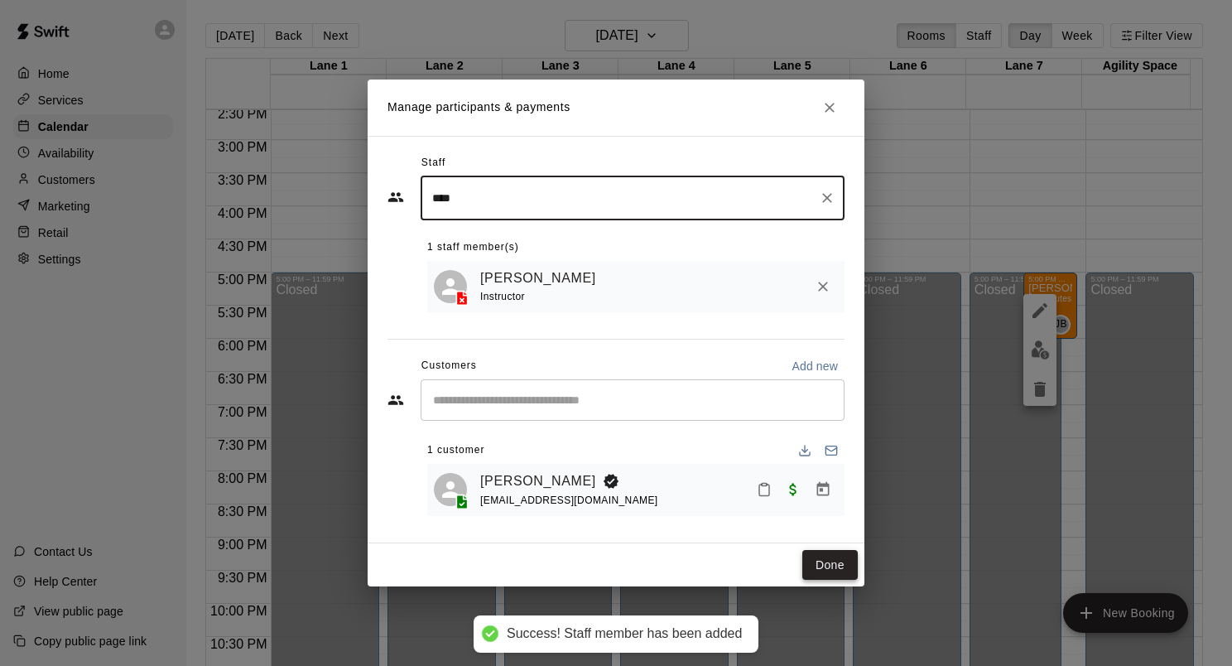
type input "****"
click at [828, 561] on button "Done" at bounding box center [829, 565] width 55 height 31
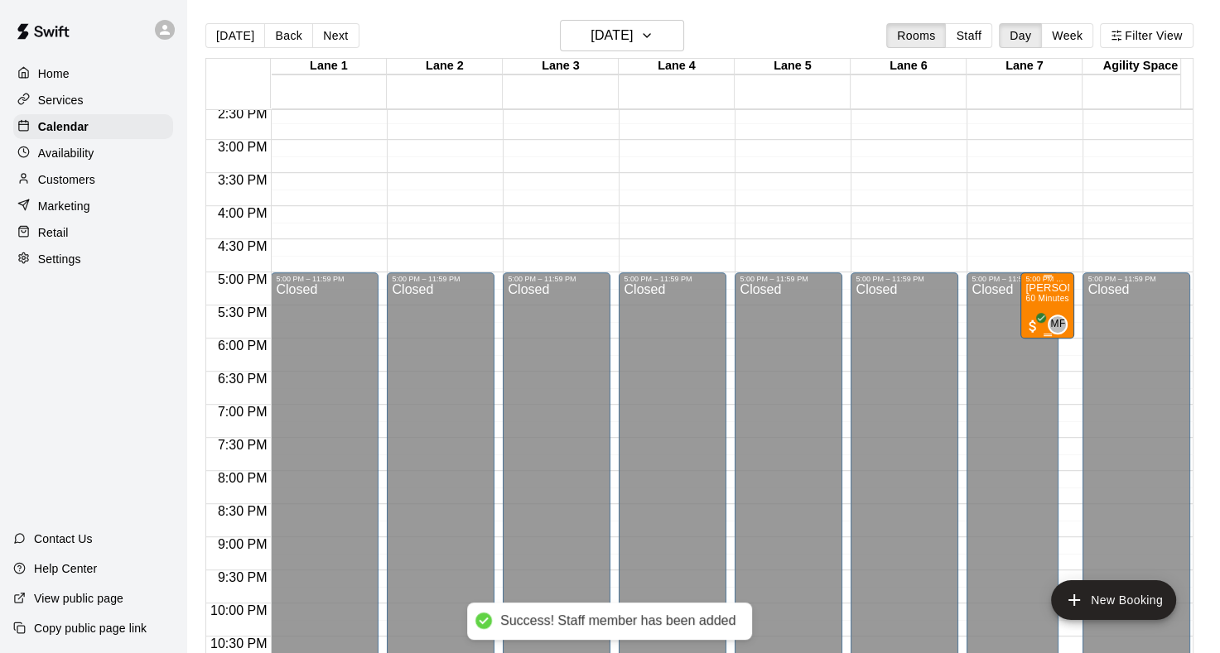
click at [1068, 303] on div "5:00 PM – 6:00 PM Jayden Calo 60 Minutes - Hitting & Pitching (Baseball) MF 0" at bounding box center [1047, 305] width 54 height 66
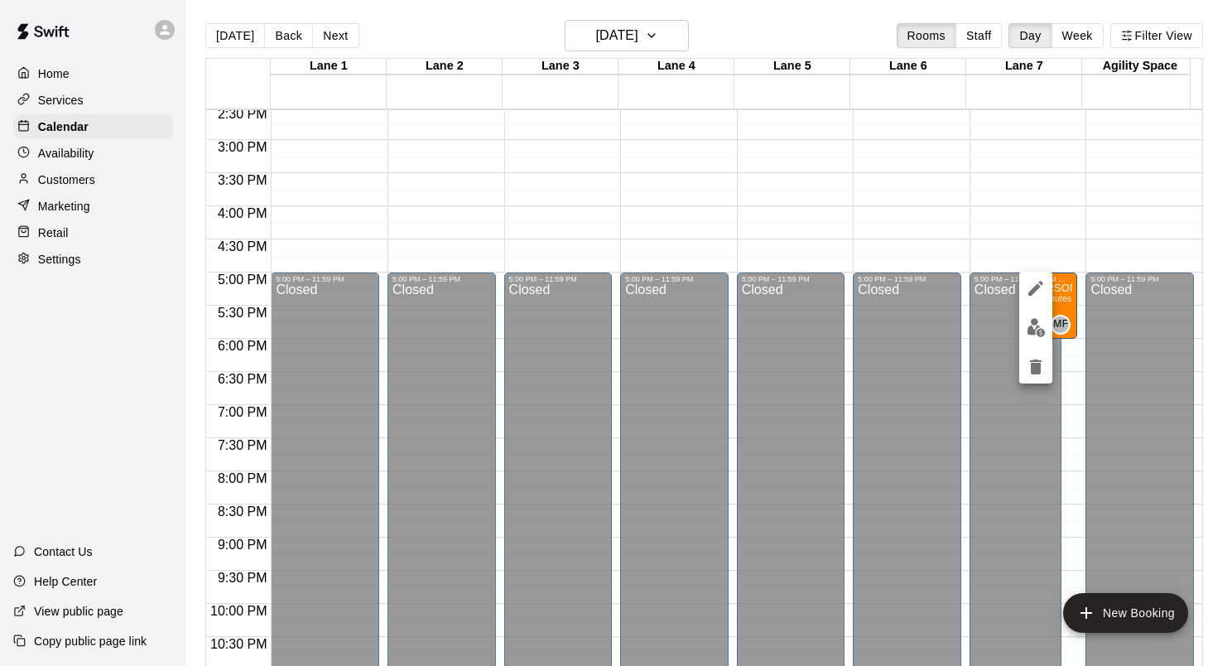
click at [1048, 293] on button "edit" at bounding box center [1035, 288] width 33 height 33
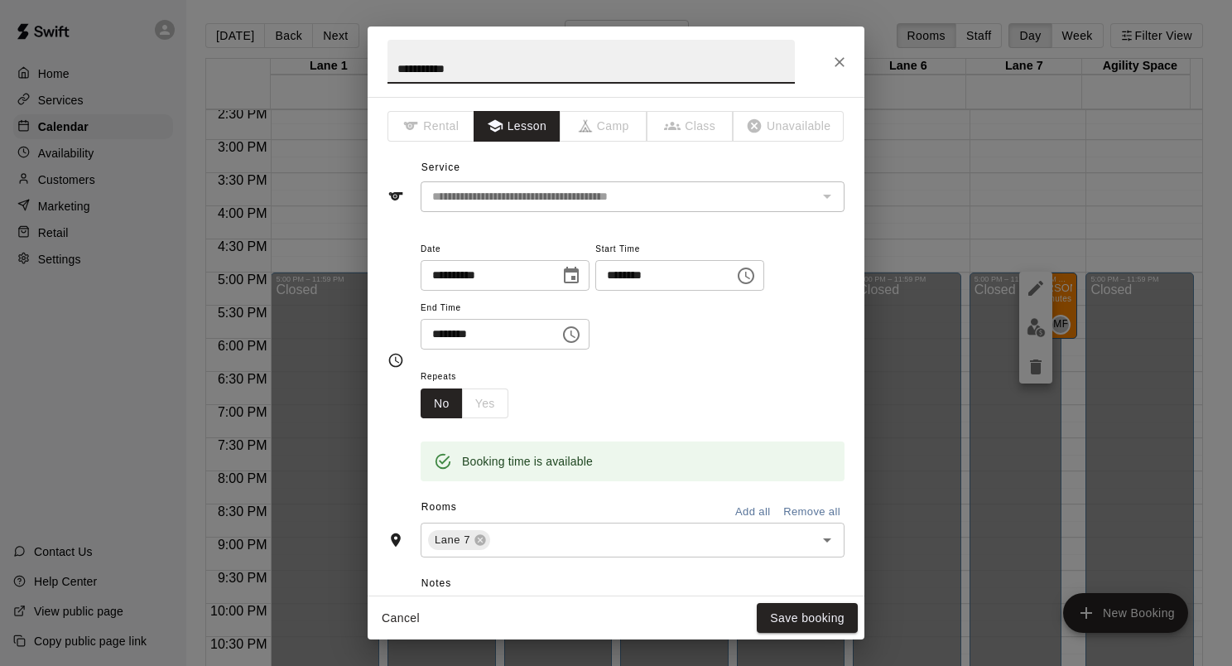
click at [632, 272] on input "********" at bounding box center [659, 275] width 128 height 31
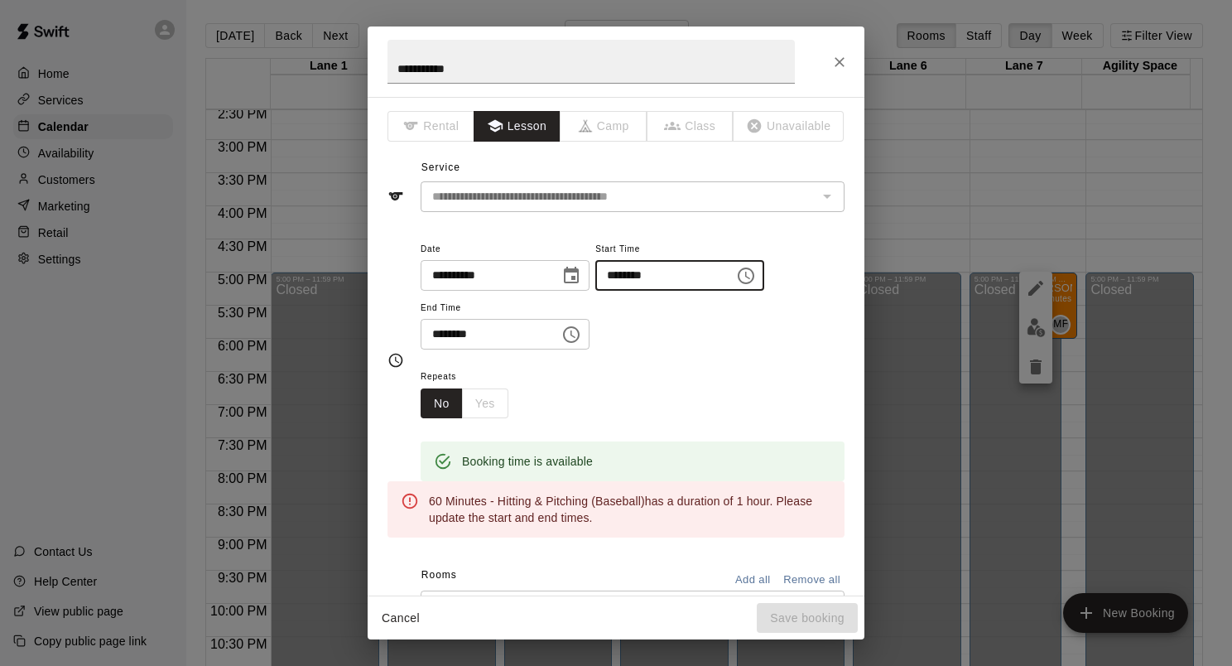
type input "********"
click at [651, 265] on input "********" at bounding box center [659, 275] width 128 height 31
type input "********"
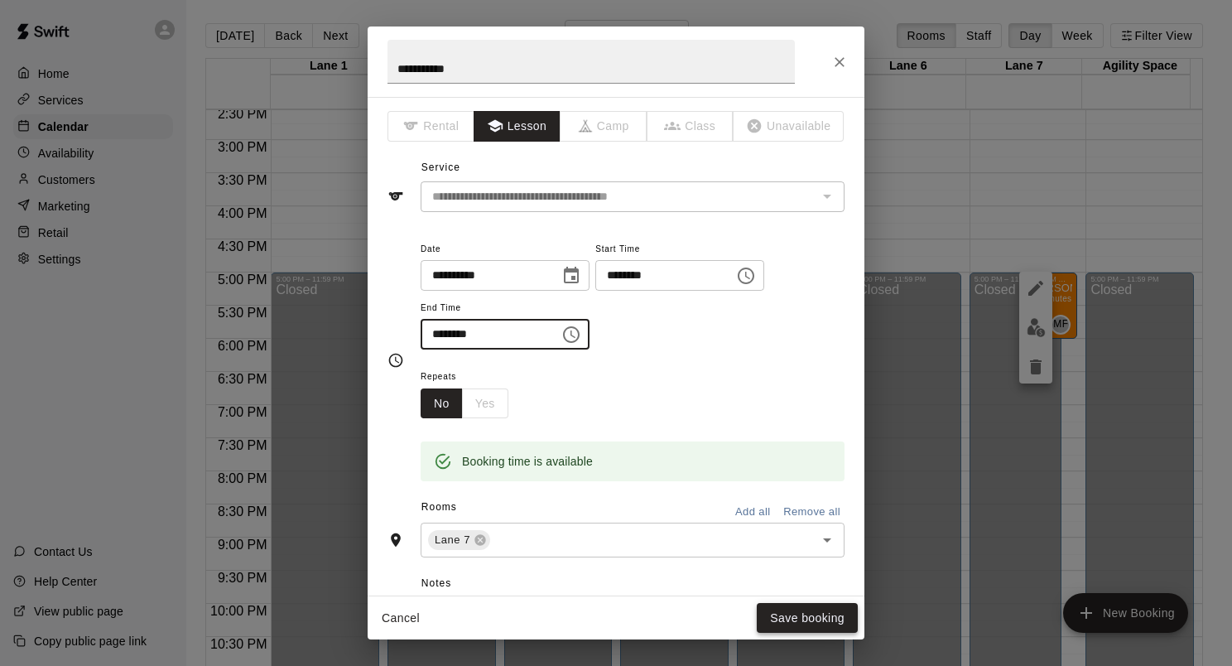
type input "********"
click at [831, 606] on button "Save booking" at bounding box center [807, 618] width 101 height 31
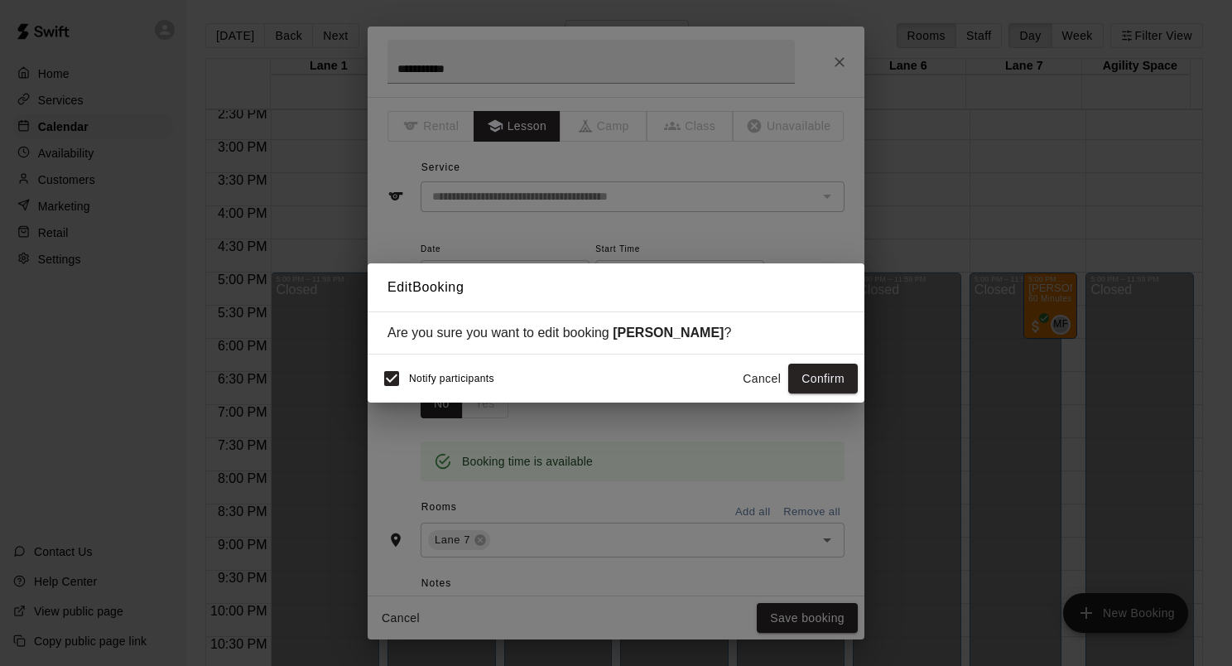
click at [824, 361] on div "Notify participants Cancel Confirm" at bounding box center [616, 378] width 497 height 48
click at [822, 371] on button "Confirm" at bounding box center [823, 379] width 70 height 31
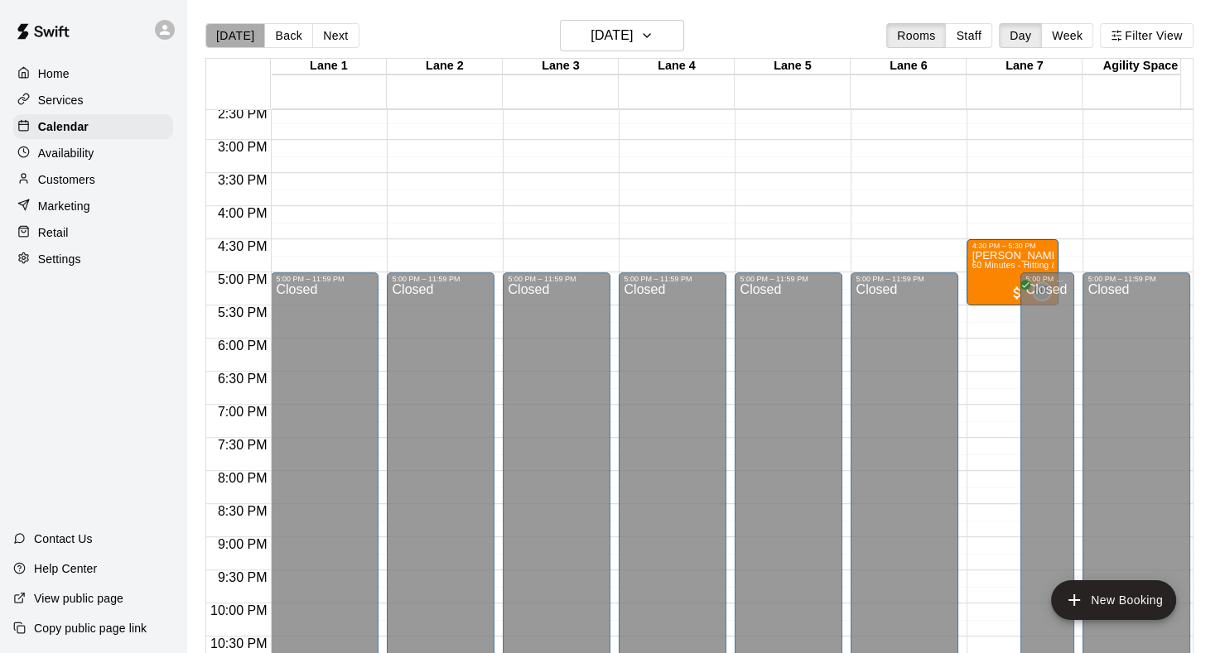
click at [237, 40] on button "[DATE]" at bounding box center [235, 35] width 60 height 25
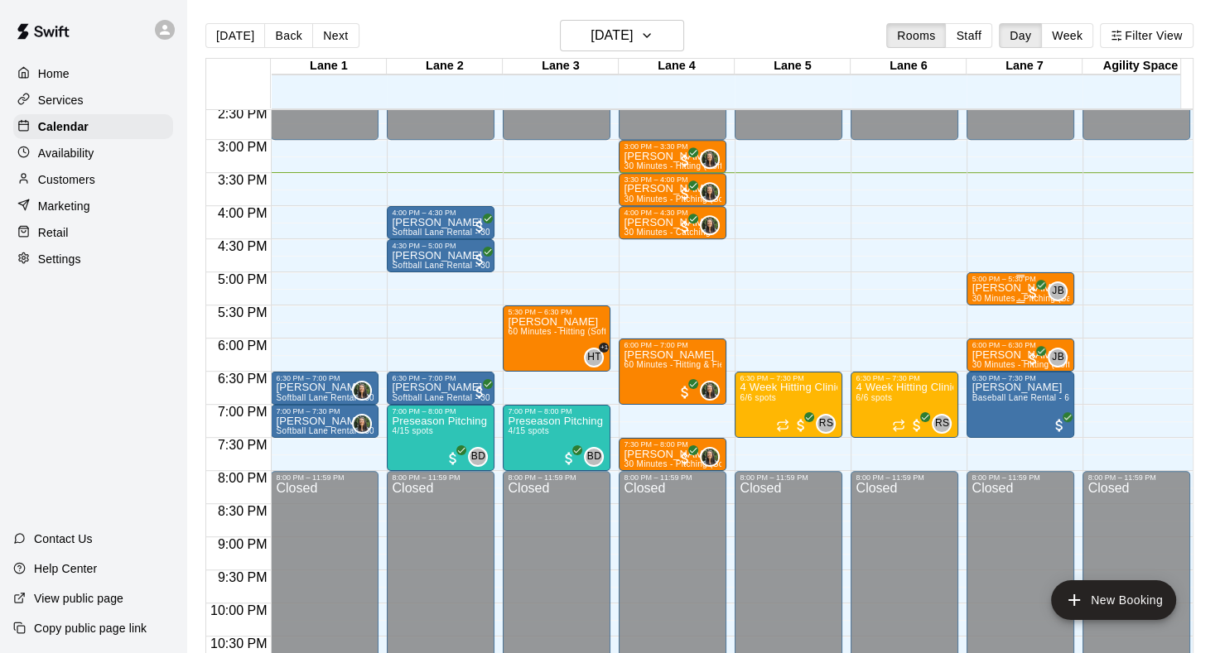
click at [996, 278] on div "5:00 PM – 5:30 PM" at bounding box center [1020, 279] width 98 height 8
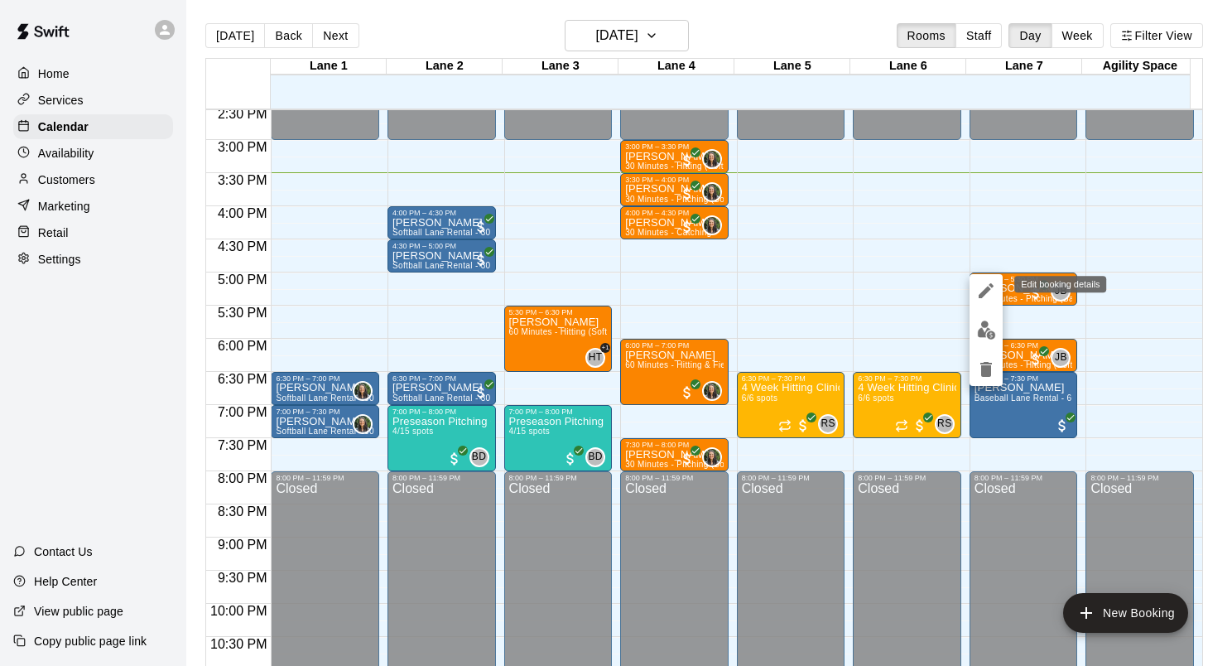
click at [990, 286] on icon "edit" at bounding box center [986, 290] width 15 height 15
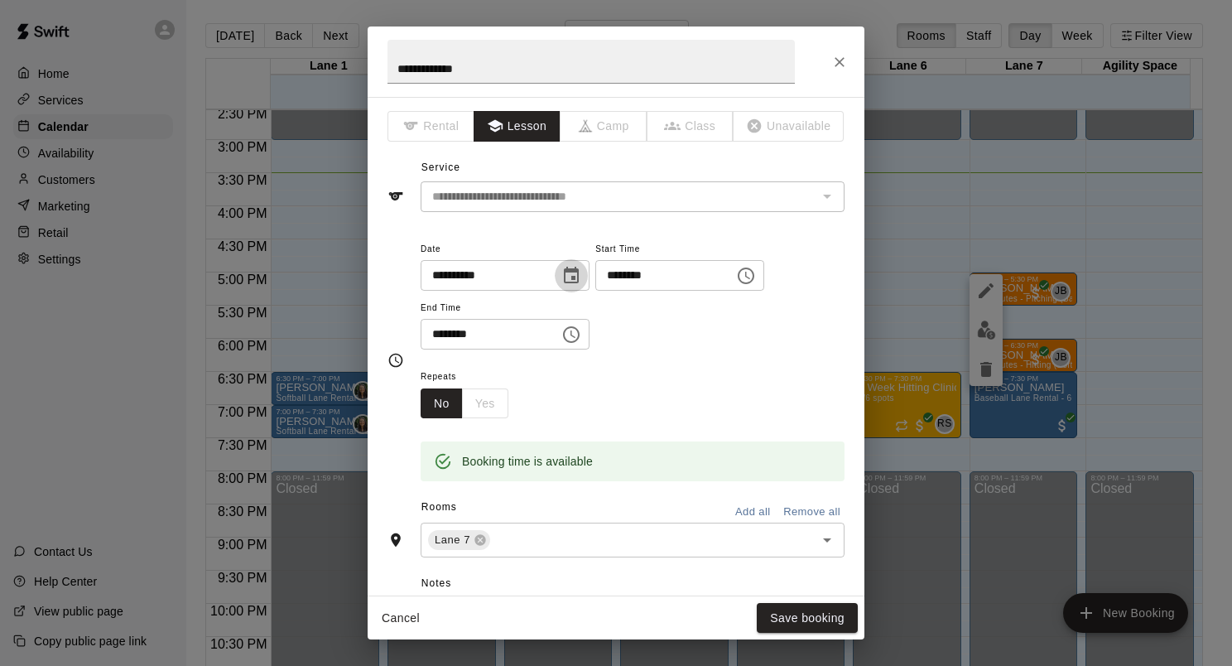
click at [581, 275] on icon "Choose date, selected date is Aug 18, 2025" at bounding box center [571, 276] width 20 height 20
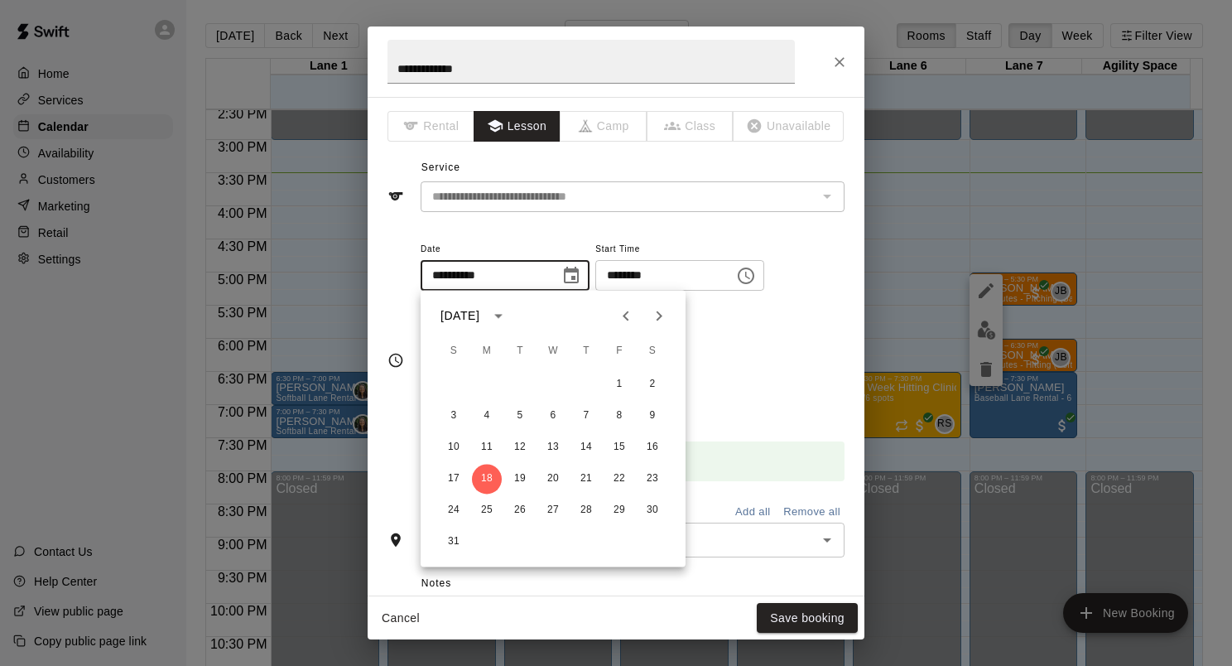
click at [659, 311] on icon "Next month" at bounding box center [659, 316] width 20 height 20
click at [484, 450] on button "15" at bounding box center [487, 447] width 30 height 30
type input "**********"
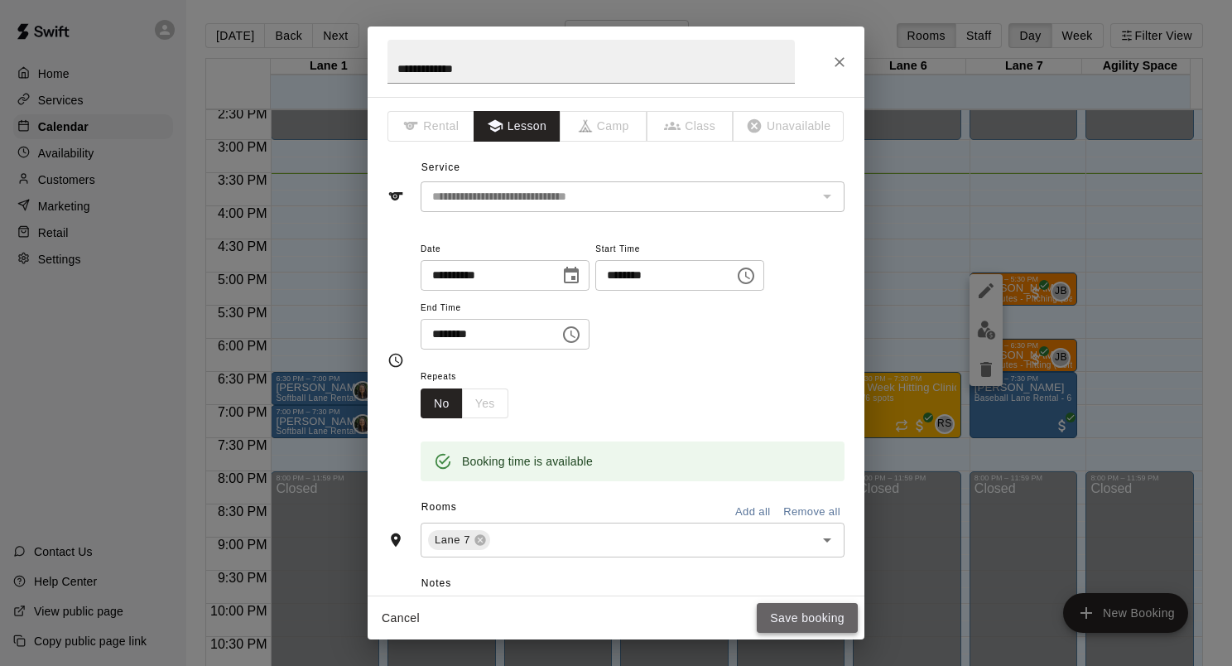
click at [778, 609] on button "Save booking" at bounding box center [807, 618] width 101 height 31
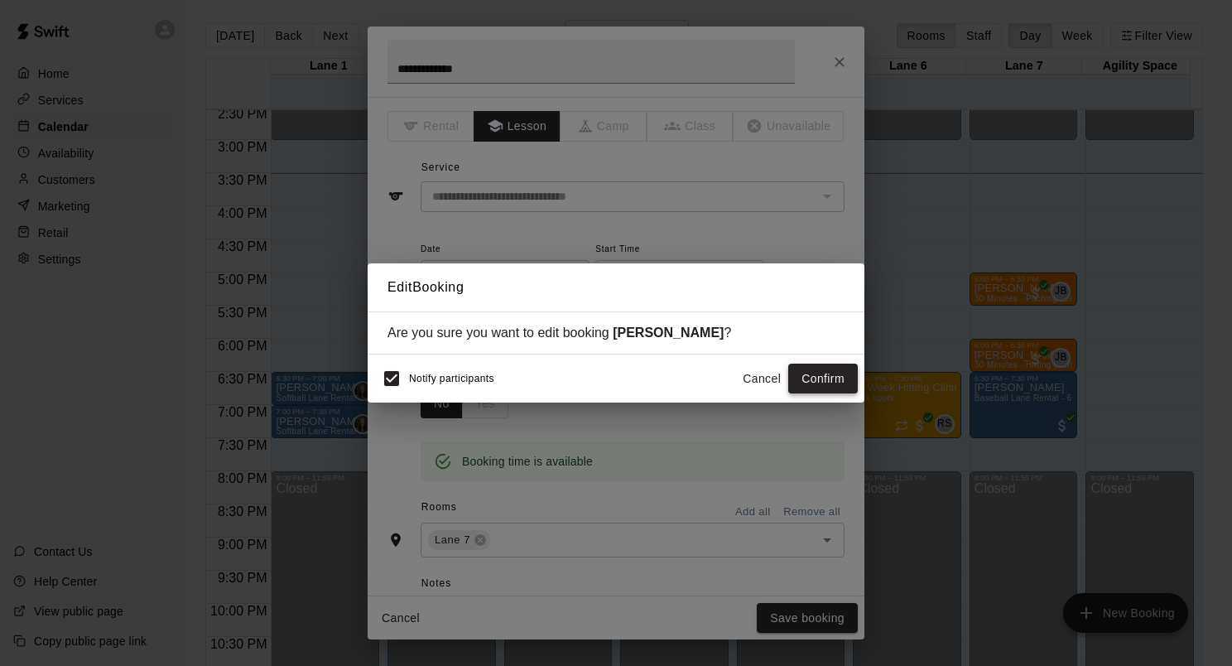
click at [813, 376] on button "Confirm" at bounding box center [823, 379] width 70 height 31
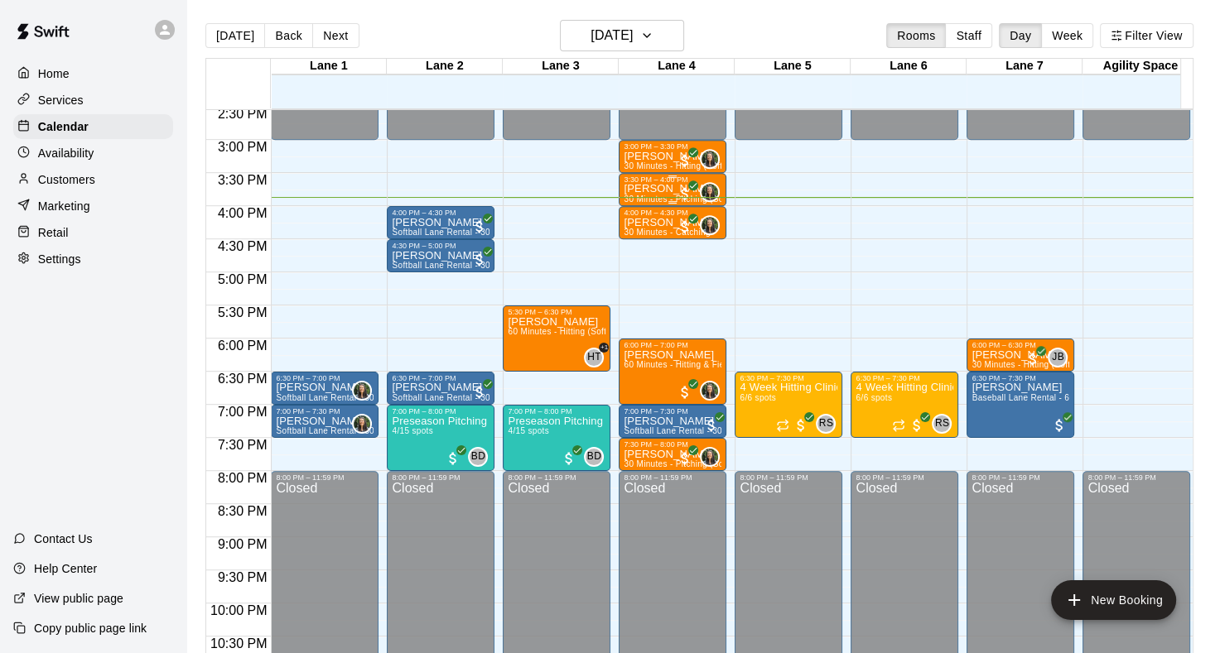
click at [668, 205] on div "3:30 PM – 4:00 PM Ainsley Brisbin 30 Minutes - Pitching (Softball) 0" at bounding box center [673, 189] width 108 height 33
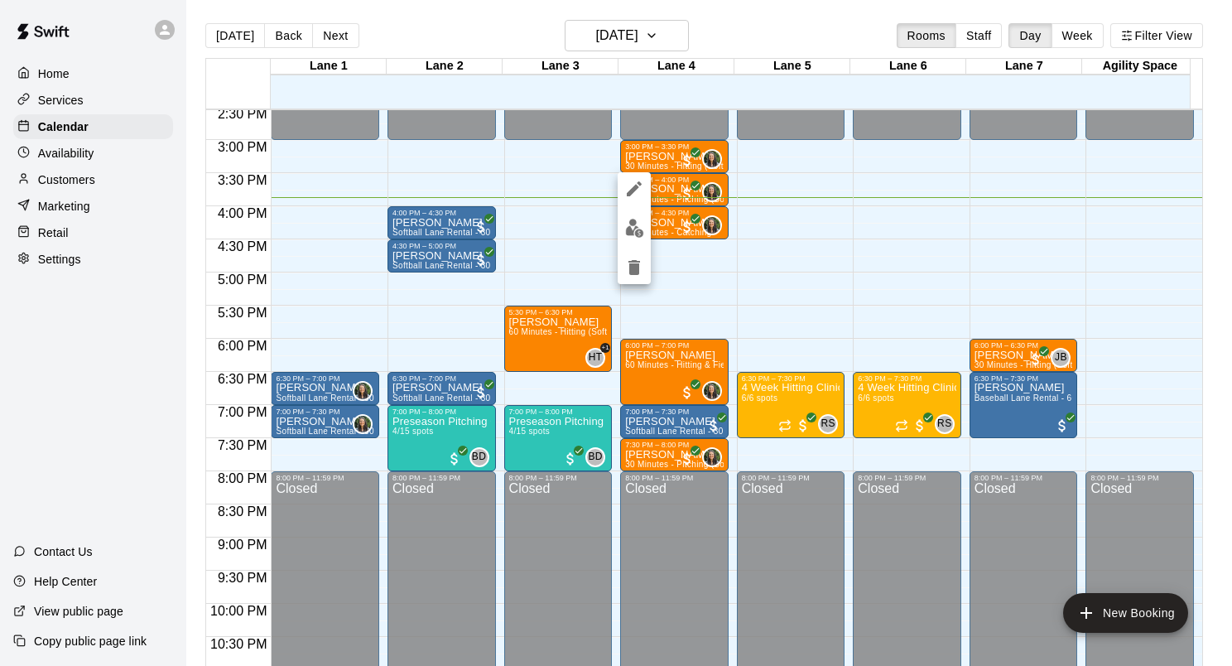
click at [677, 216] on div at bounding box center [616, 333] width 1232 height 666
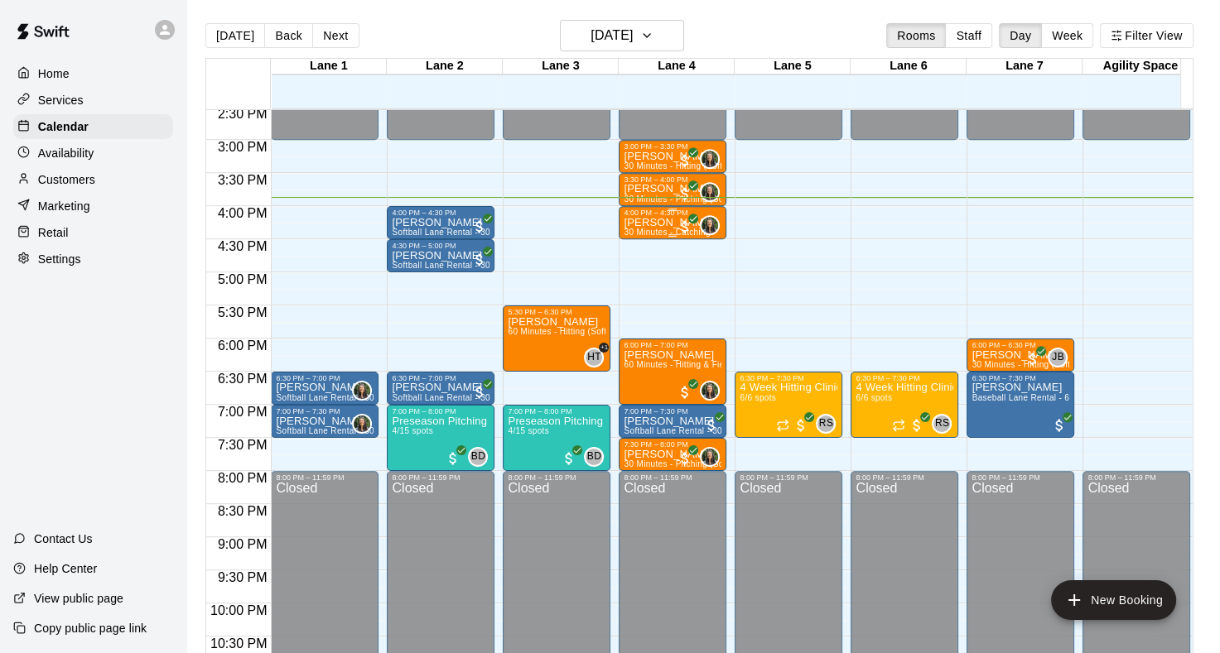
click at [659, 235] on div at bounding box center [673, 235] width 98 height 2
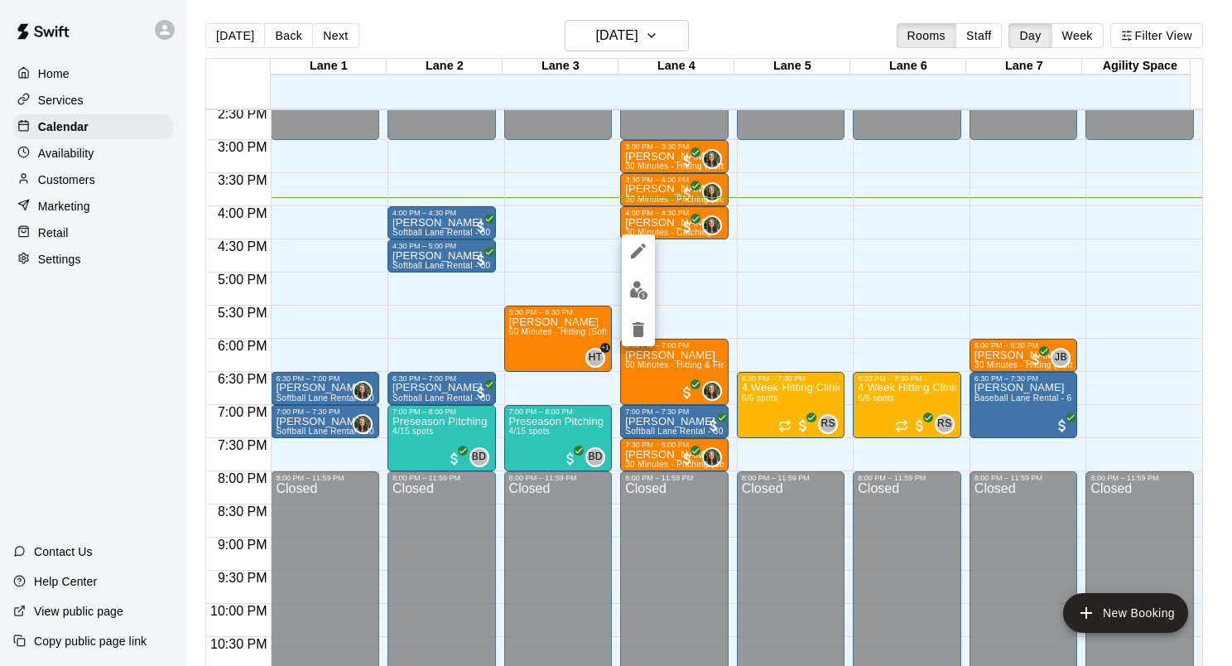
click at [647, 291] on img "edit" at bounding box center [638, 290] width 19 height 19
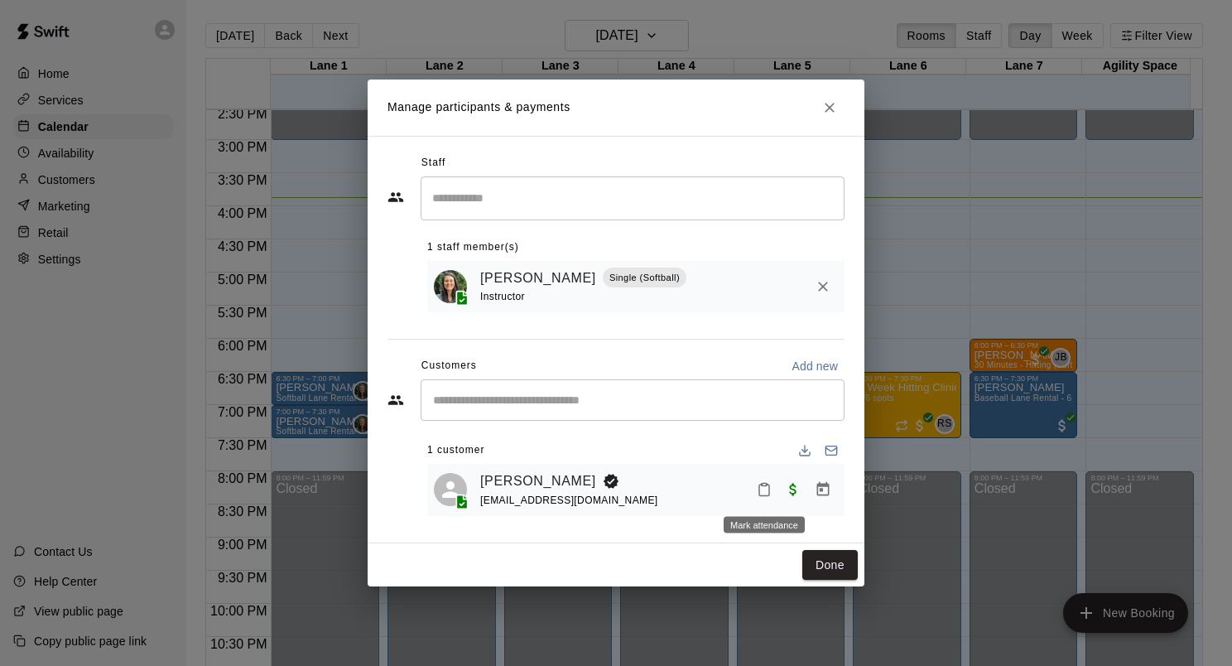
click at [772, 482] on button "Mark attendance" at bounding box center [764, 489] width 28 height 28
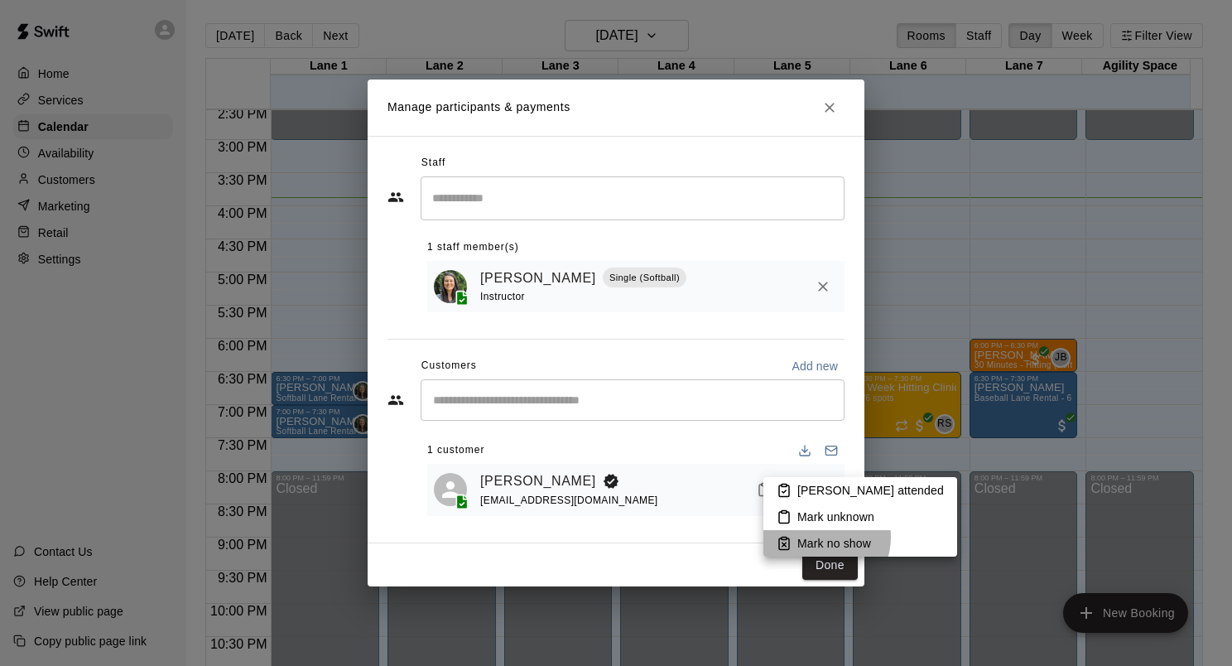
click at [815, 537] on p "Mark no show" at bounding box center [834, 543] width 74 height 17
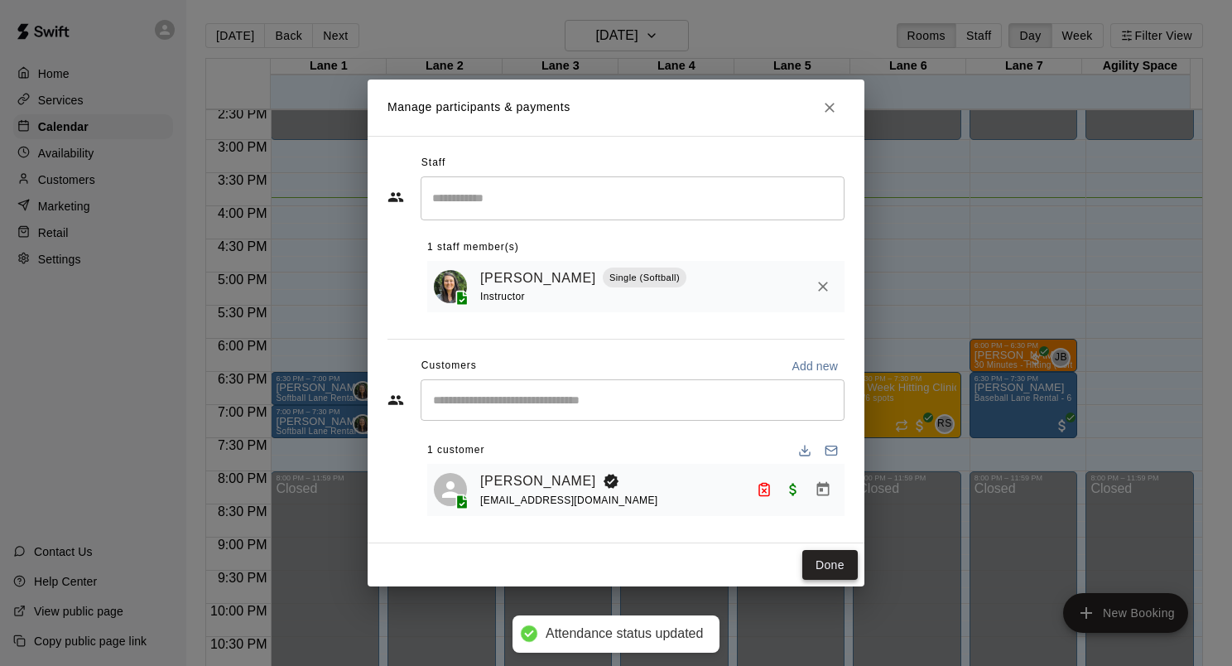
click at [839, 571] on button "Done" at bounding box center [829, 565] width 55 height 31
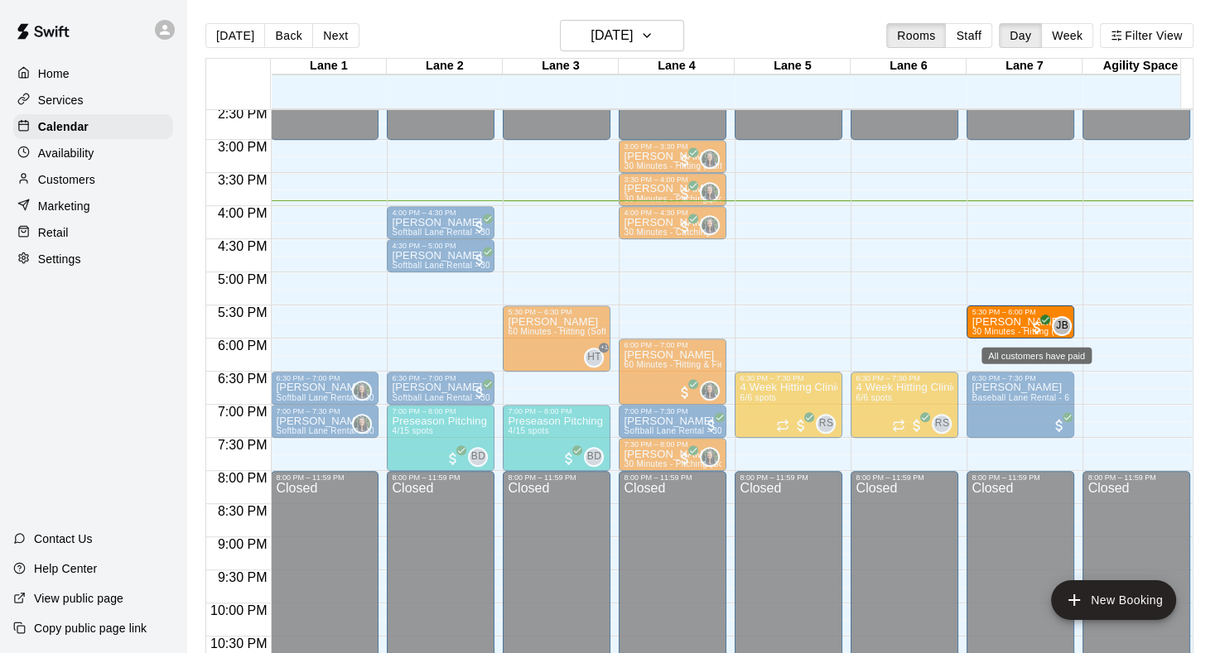
drag, startPoint x: 1031, startPoint y: 348, endPoint x: 1031, endPoint y: 326, distance: 21.5
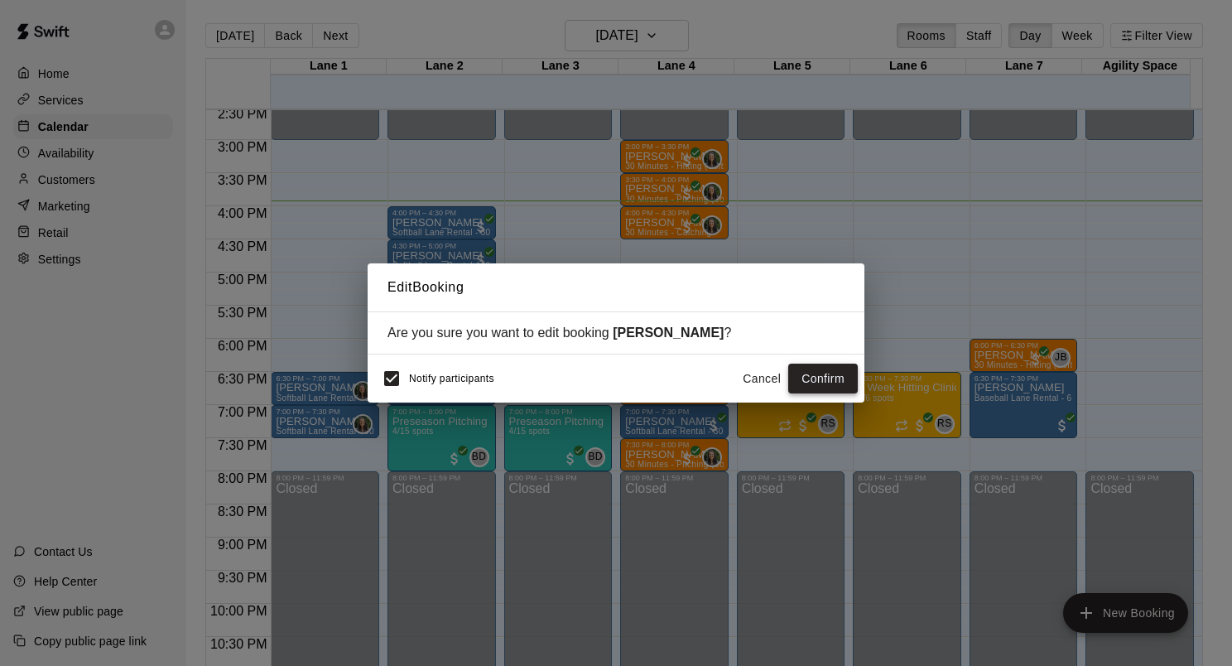
click at [818, 383] on button "Confirm" at bounding box center [823, 379] width 70 height 31
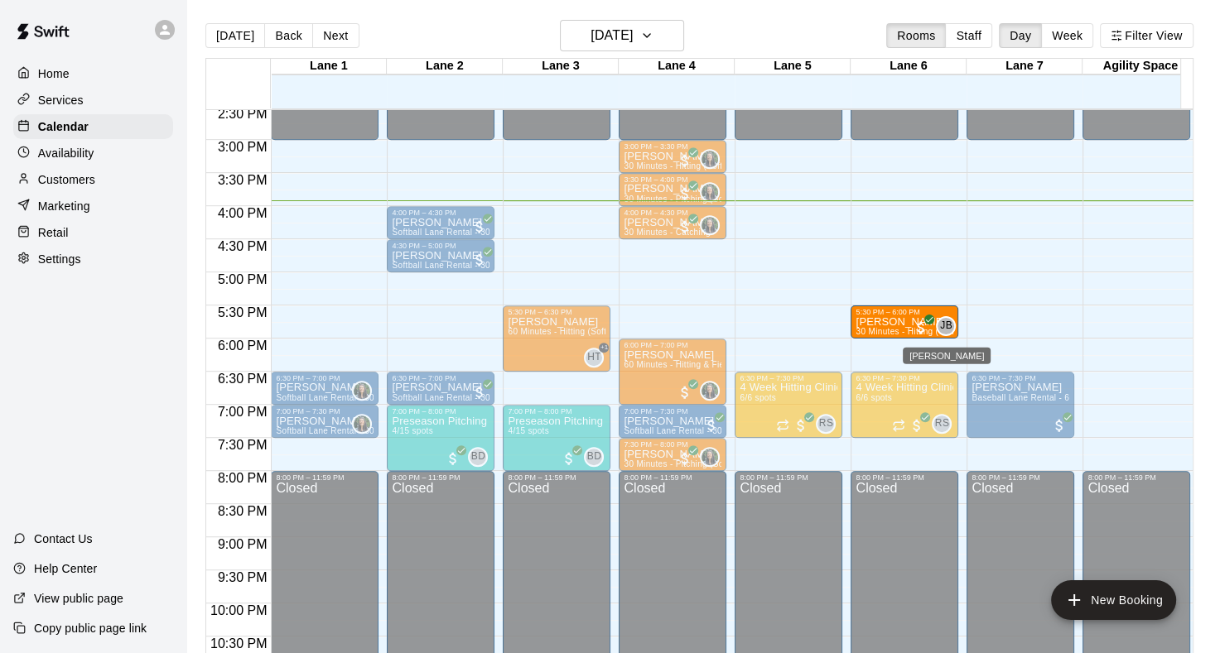
drag, startPoint x: 1053, startPoint y: 311, endPoint x: 946, endPoint y: 324, distance: 108.4
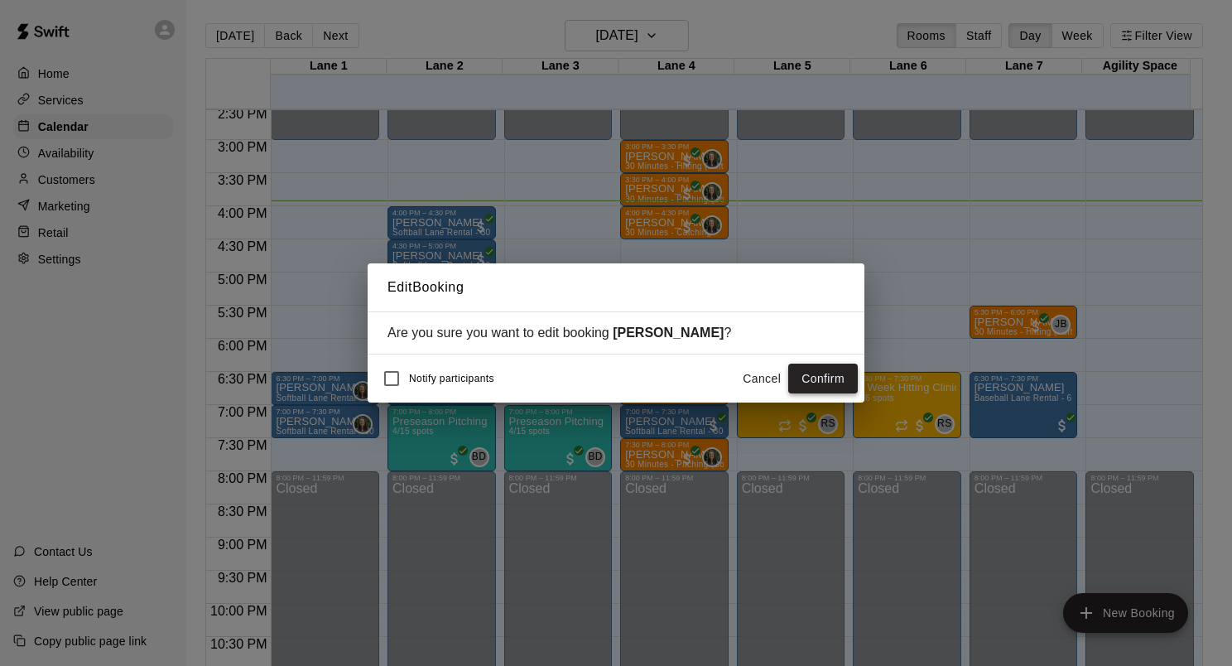
click at [826, 371] on button "Confirm" at bounding box center [823, 379] width 70 height 31
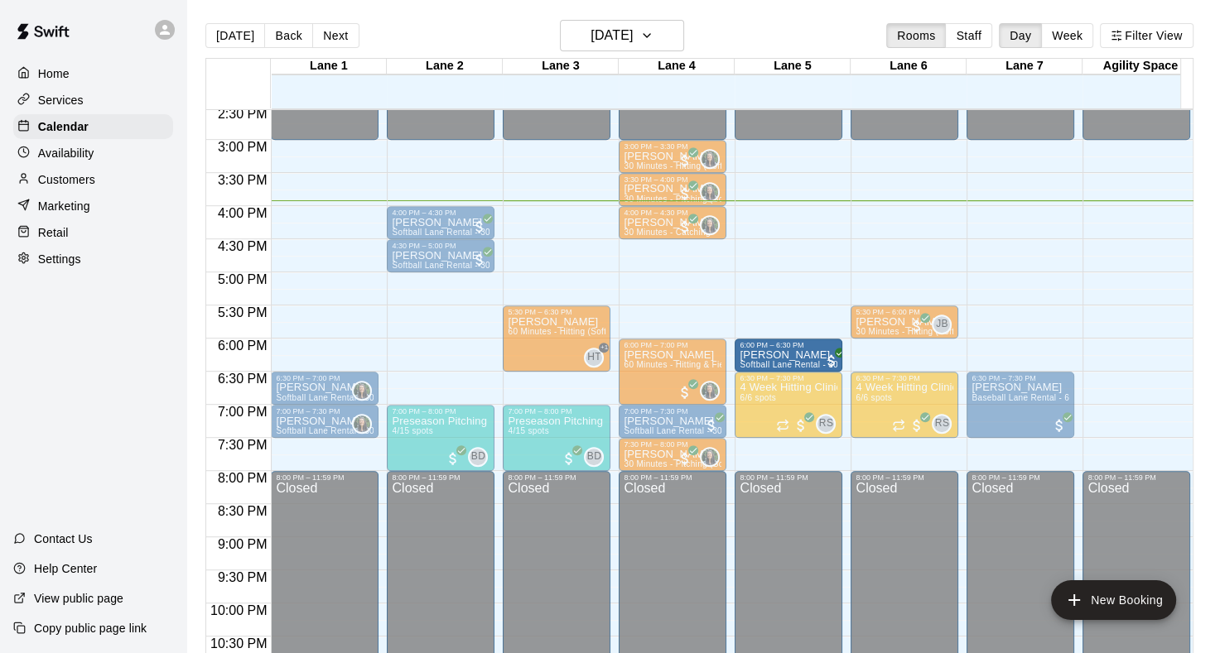
drag, startPoint x: 422, startPoint y: 390, endPoint x: 749, endPoint y: 369, distance: 327.8
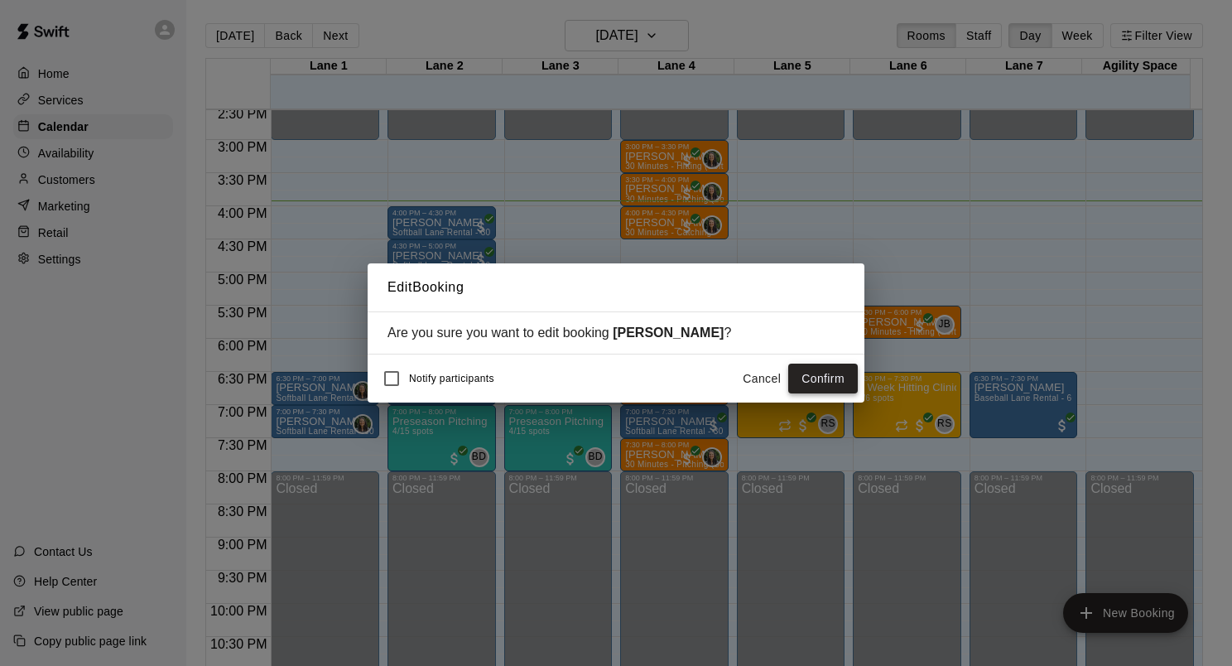
click at [808, 374] on button "Confirm" at bounding box center [823, 379] width 70 height 31
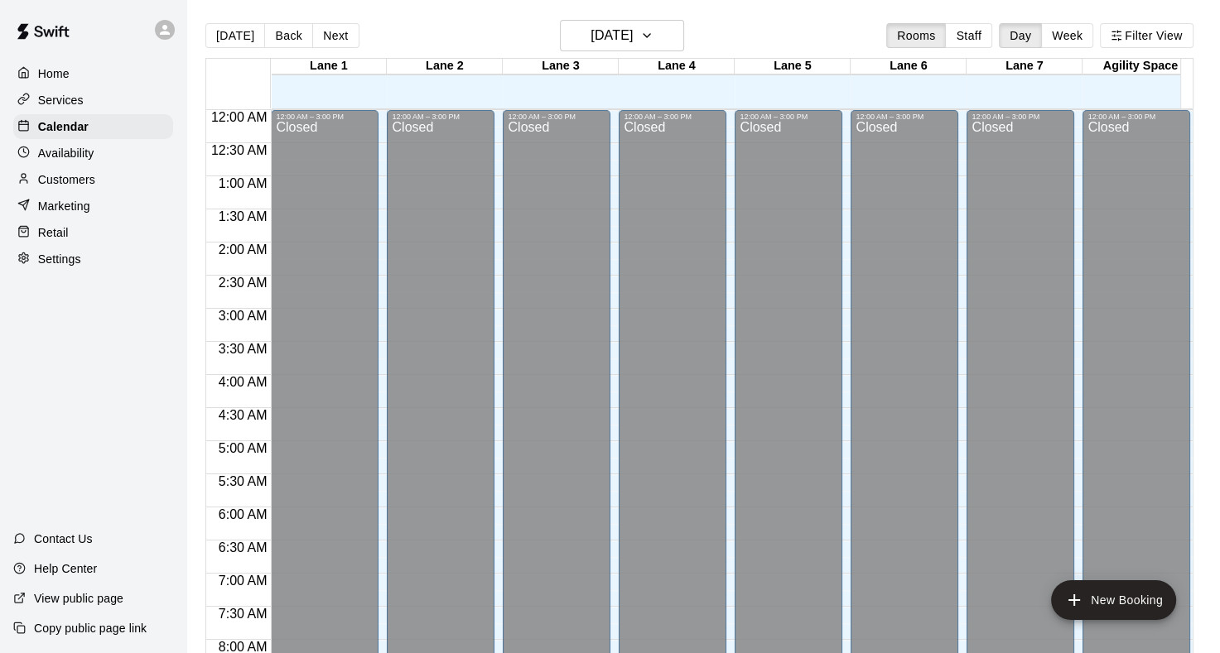
scroll to position [964, 0]
